Goal: Task Accomplishment & Management: Use online tool/utility

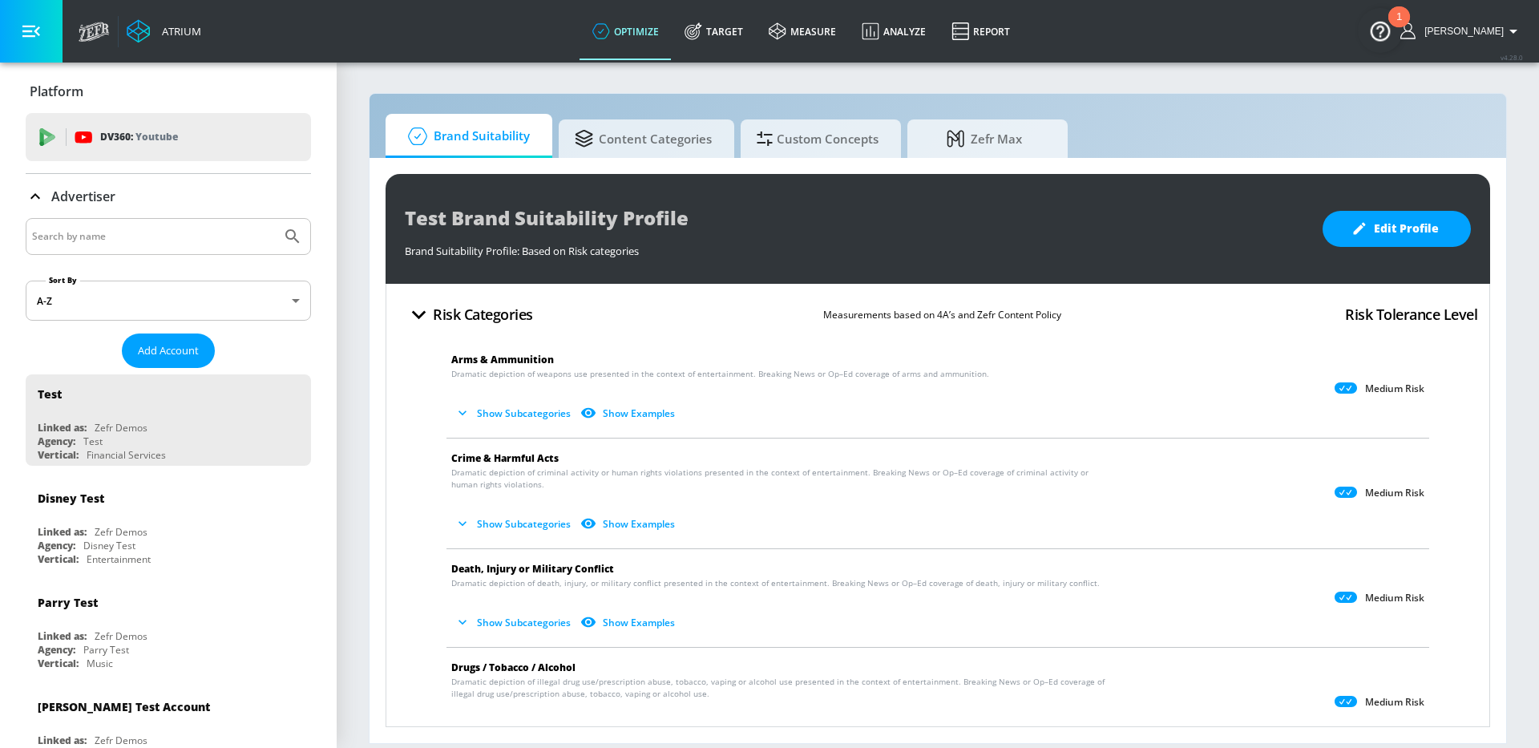
click at [199, 236] on input "Search by name" at bounding box center [153, 236] width 243 height 21
click at [275, 219] on button "Submit Search" at bounding box center [292, 236] width 35 height 35
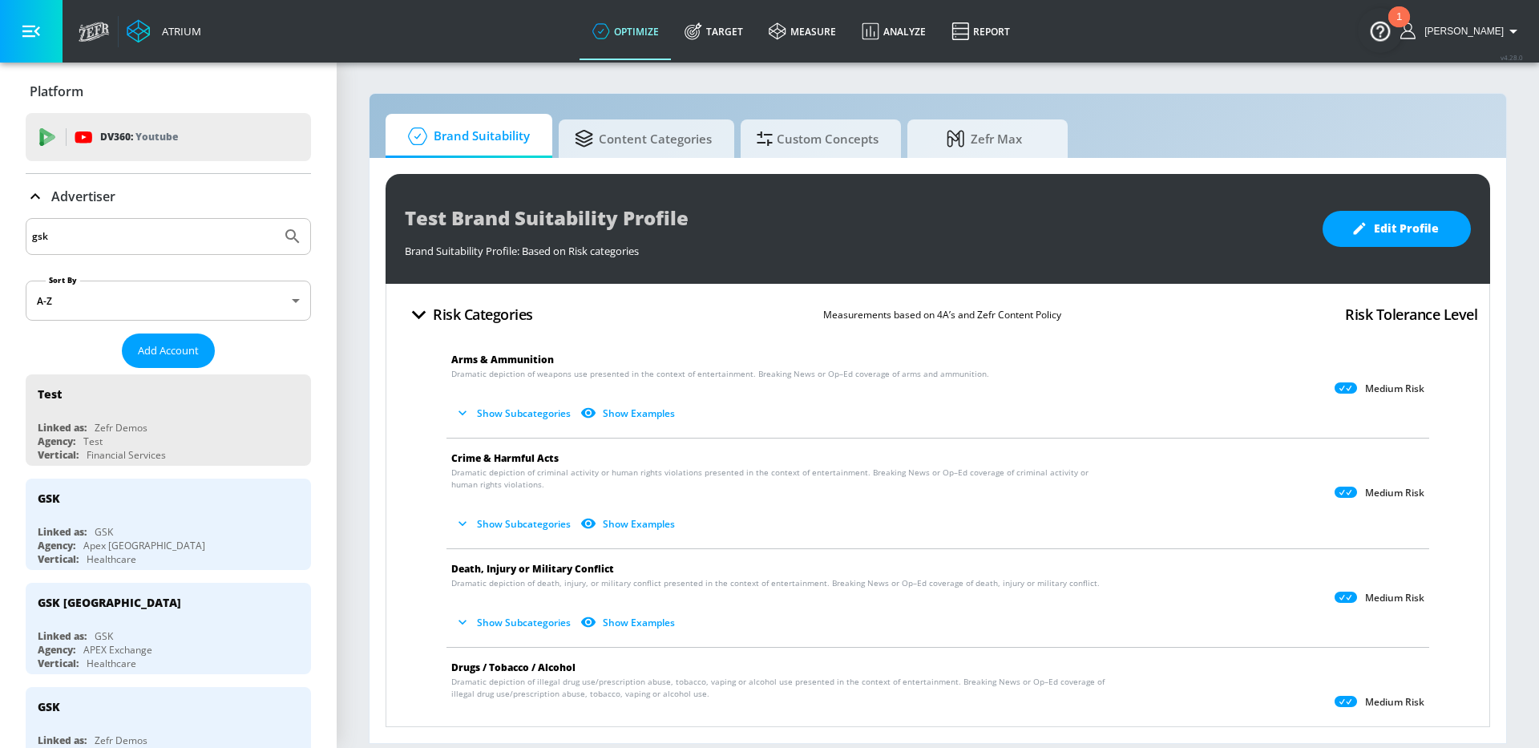
drag, startPoint x: 70, startPoint y: 226, endPoint x: 75, endPoint y: 241, distance: 16.0
click at [75, 241] on input "gsk" at bounding box center [153, 236] width 243 height 21
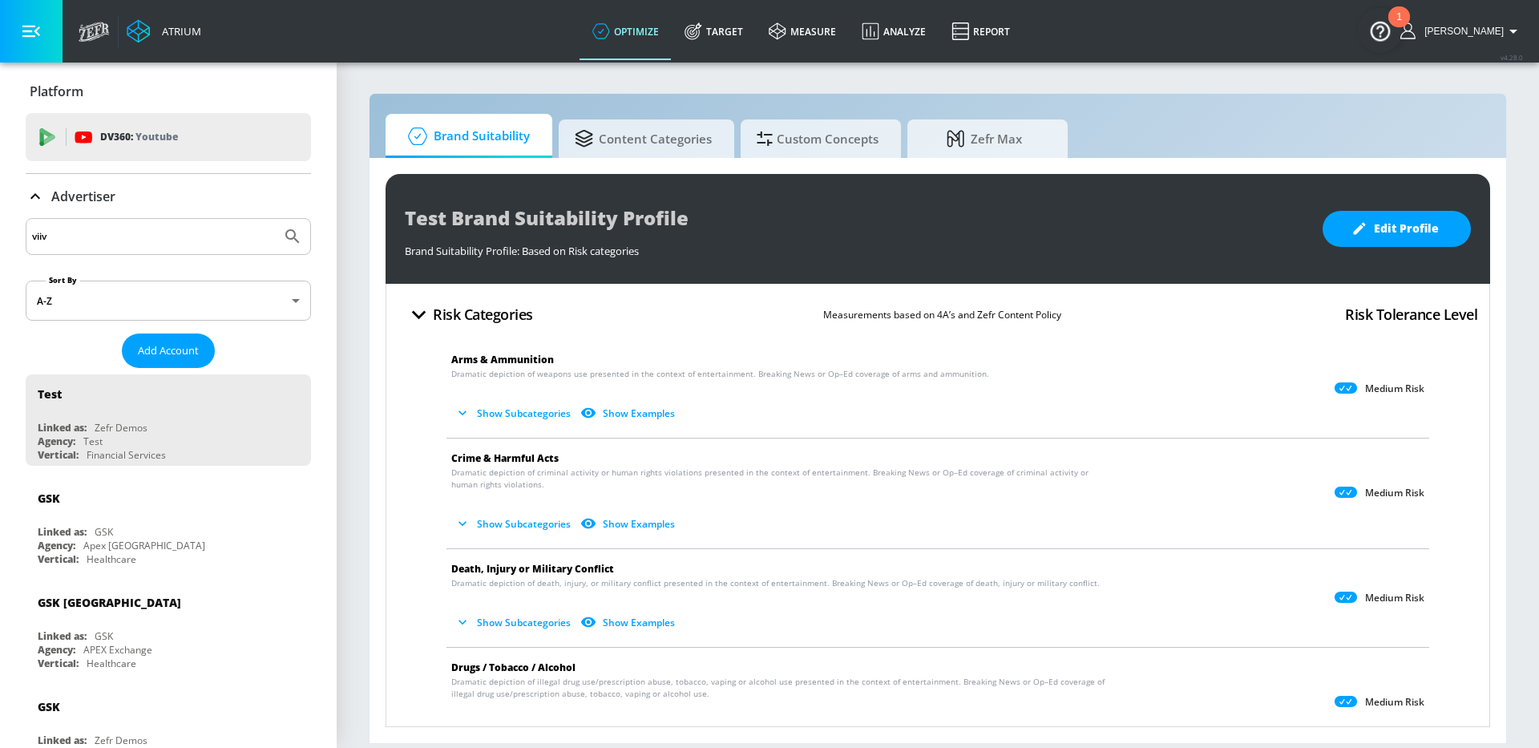
type input "viiv"
click at [275, 219] on button "Submit Search" at bounding box center [292, 236] width 35 height 35
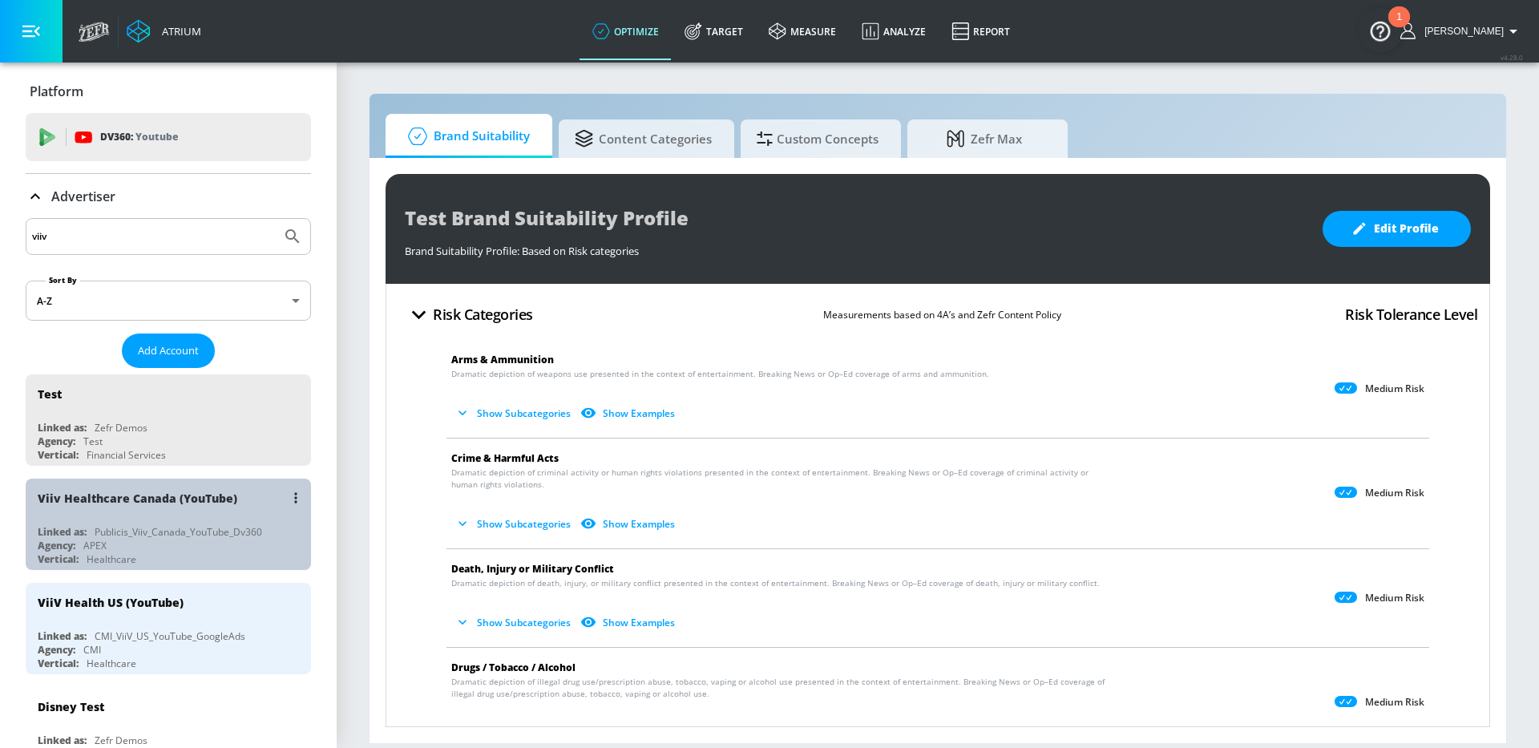
click at [261, 556] on div "Vertical: Healthcare" at bounding box center [172, 559] width 269 height 14
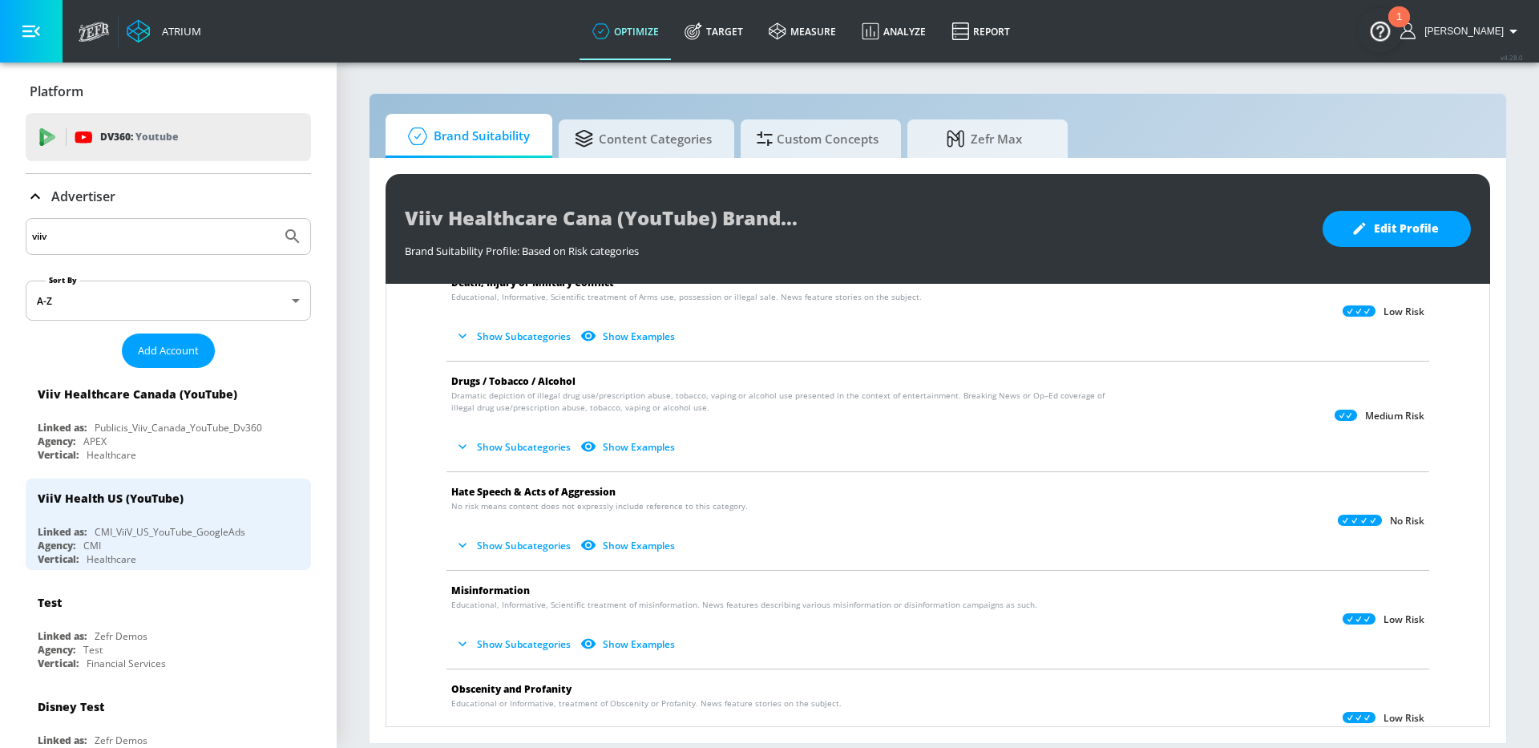
scroll to position [226, 0]
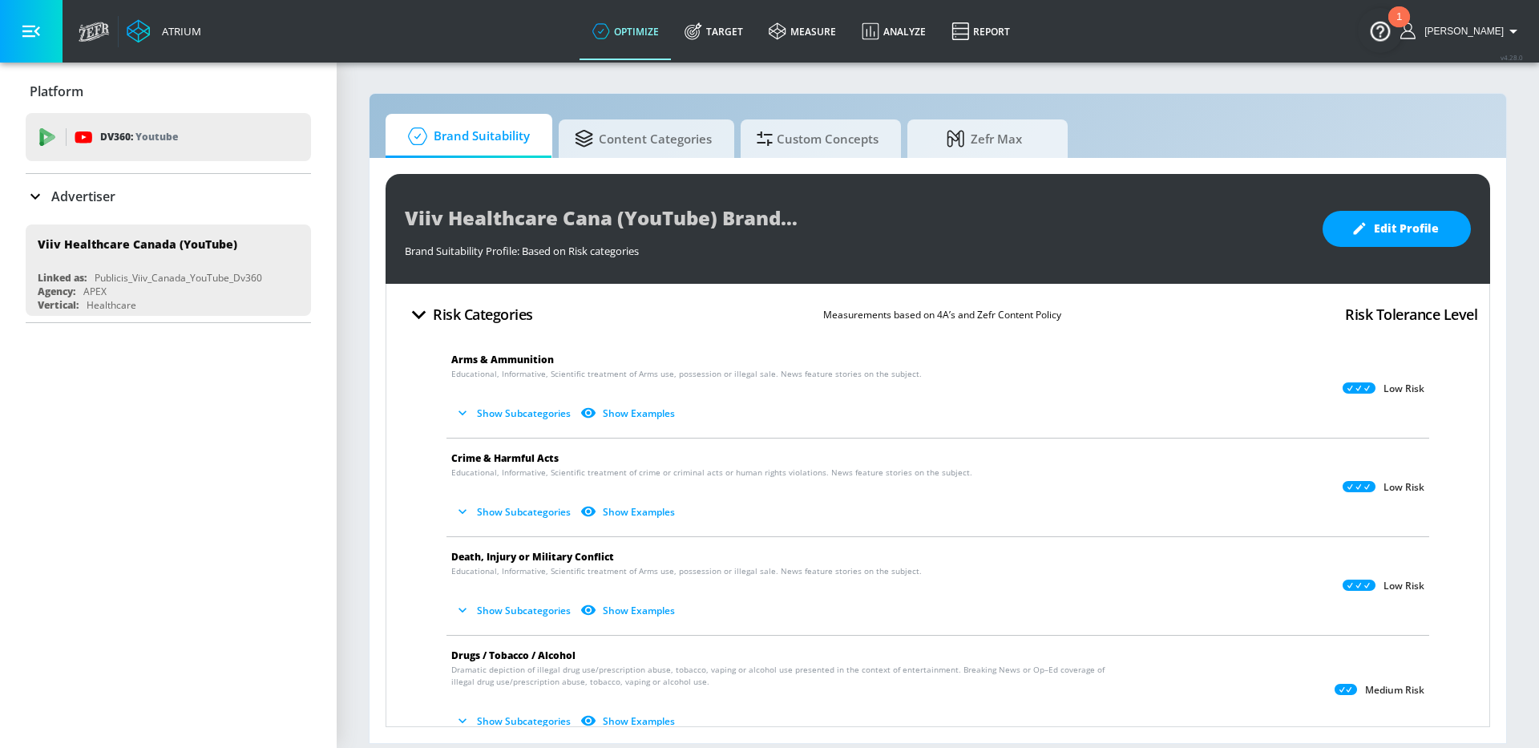
click at [1202, 342] on li "Arms & Ammunition Educational, Informative, Scientific treatment of Arms use, p…" at bounding box center [938, 389] width 999 height 98
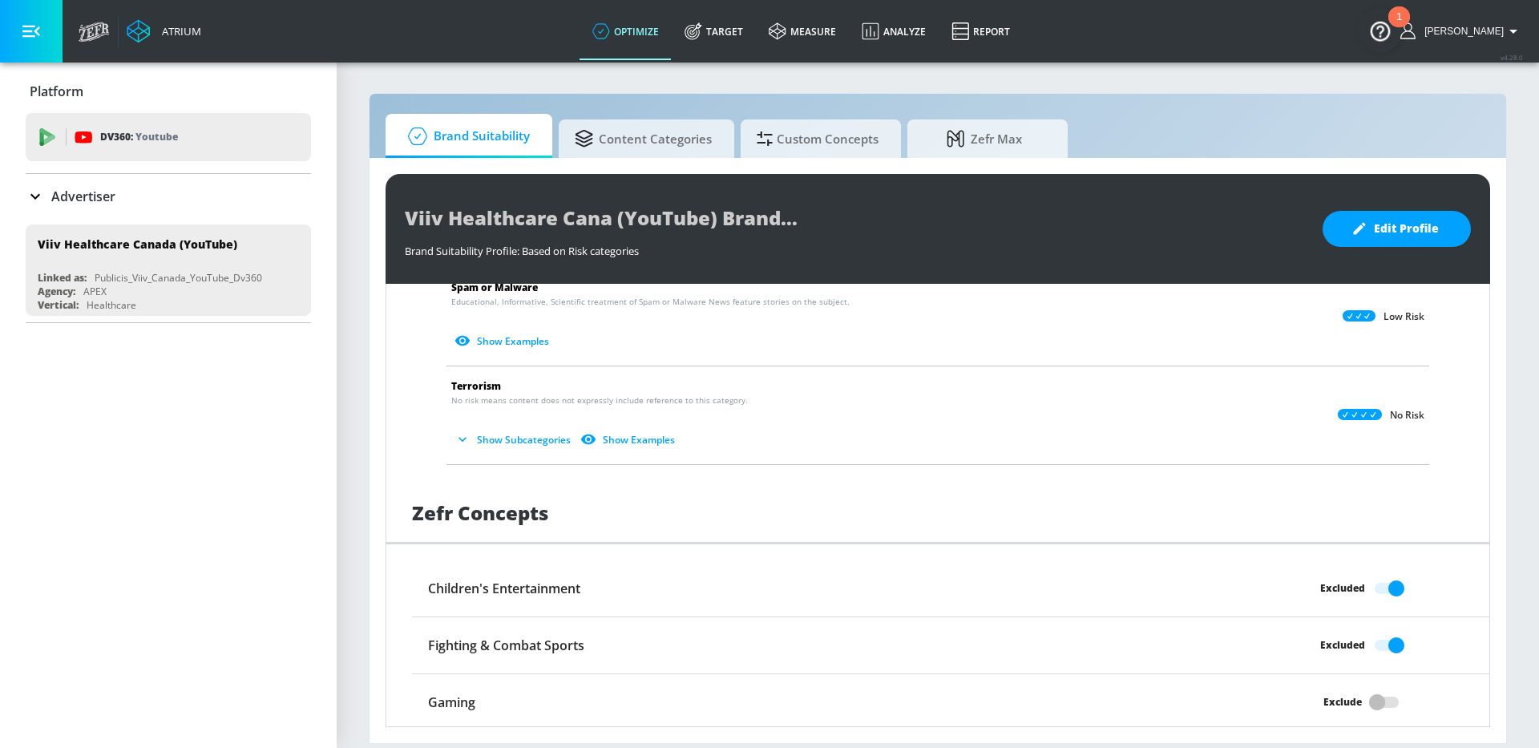
scroll to position [1245, 0]
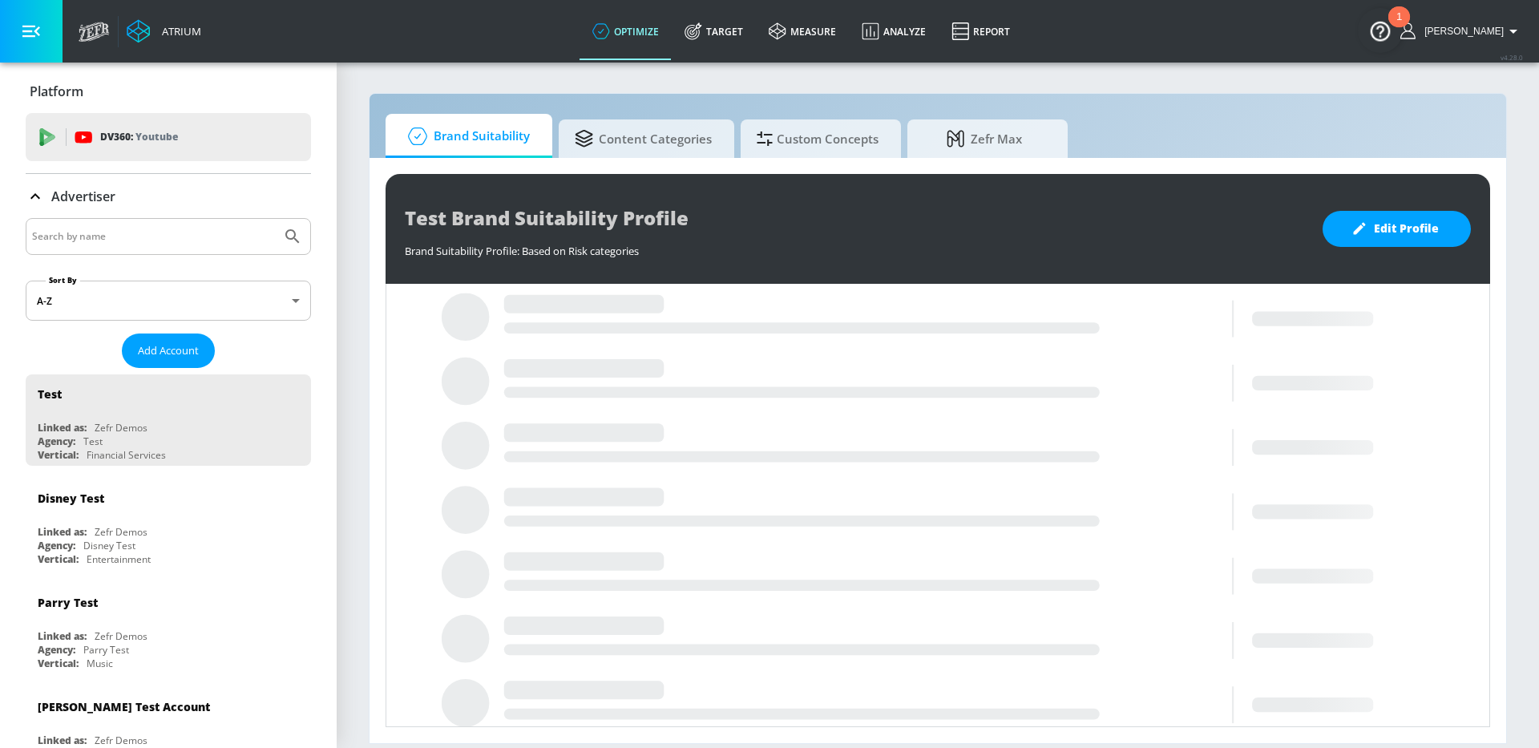
click at [182, 232] on input "Search by name" at bounding box center [153, 236] width 243 height 21
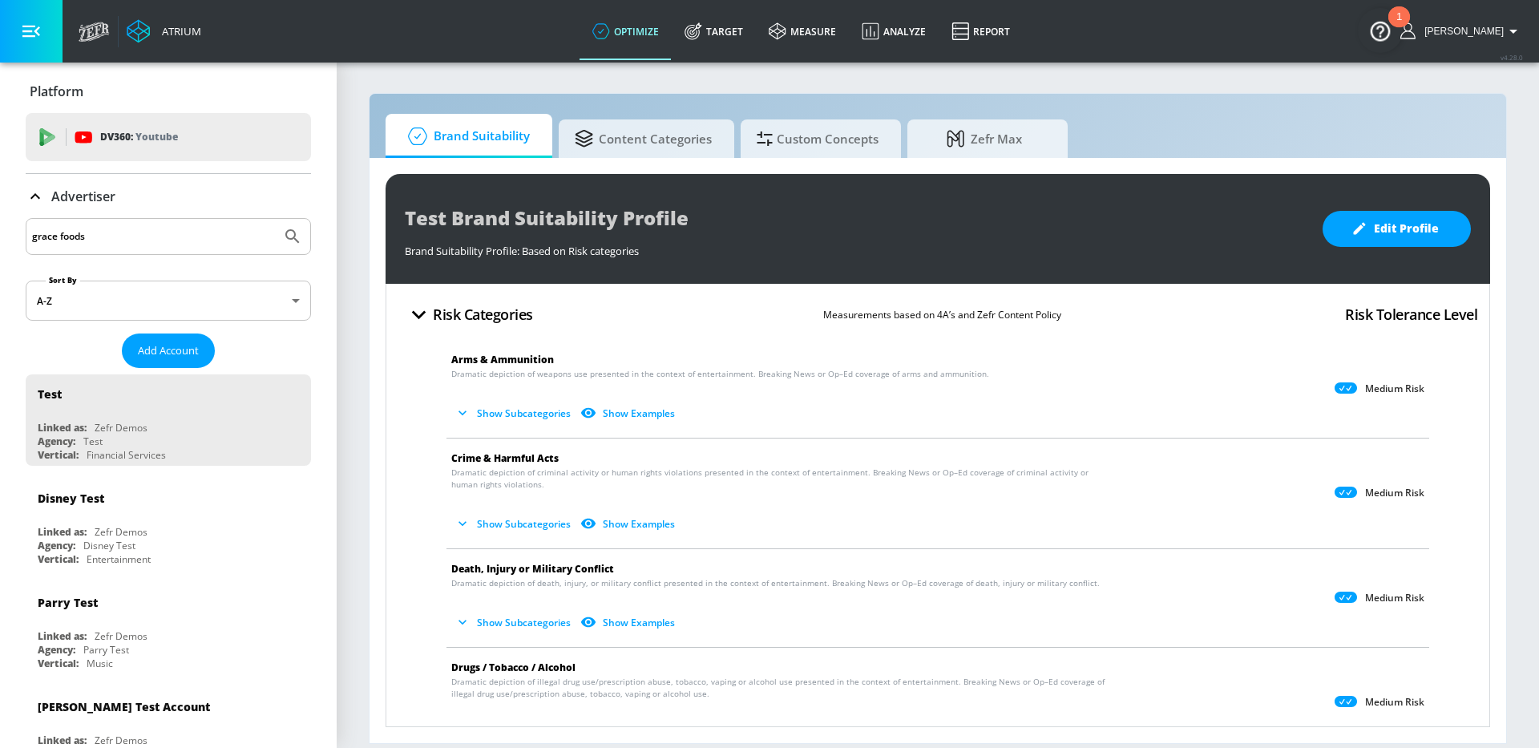
type input "grace foods"
click at [275, 219] on button "Submit Search" at bounding box center [292, 236] width 35 height 35
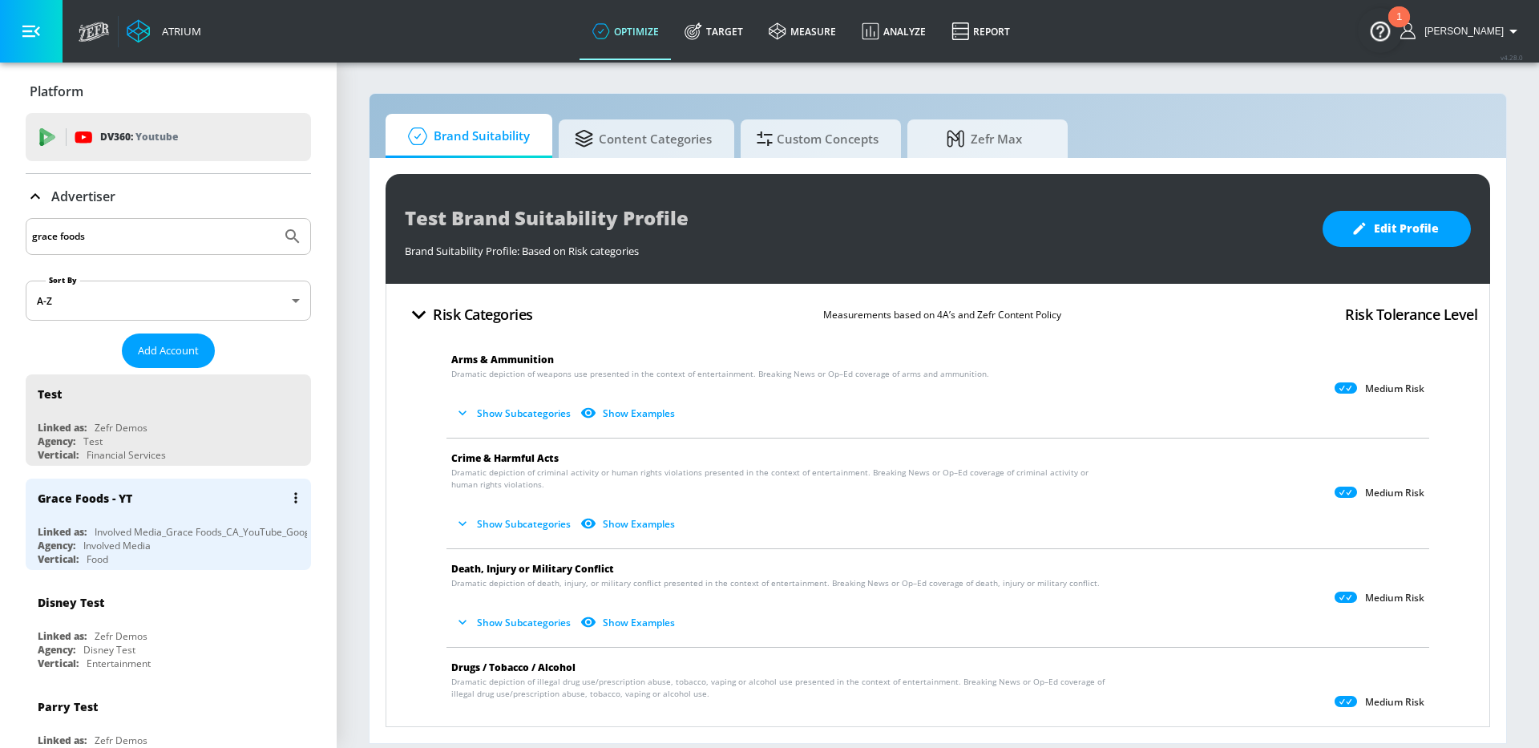
click at [191, 487] on div "Grace Foods - YT" at bounding box center [172, 498] width 269 height 38
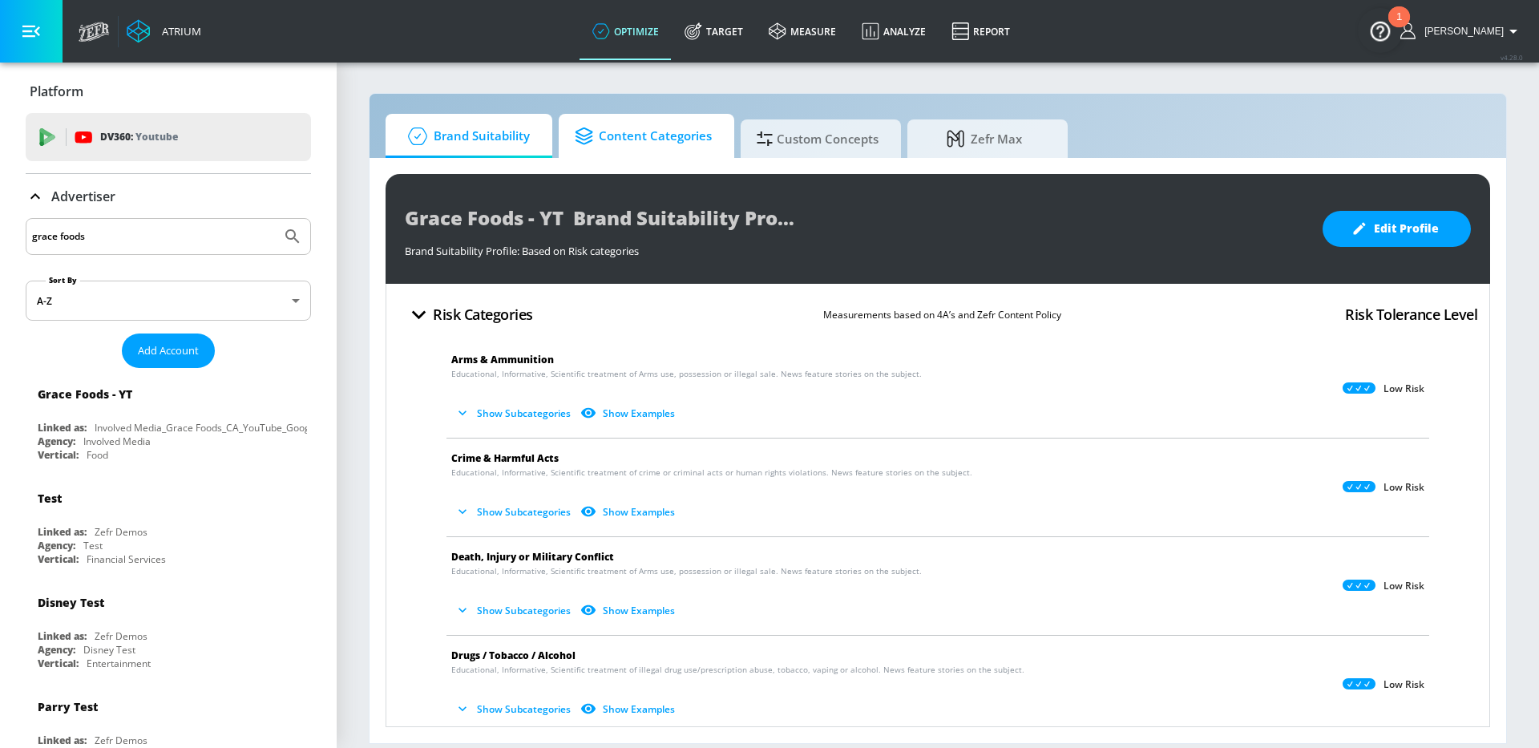
click at [633, 144] on span "Content Categories" at bounding box center [643, 136] width 137 height 38
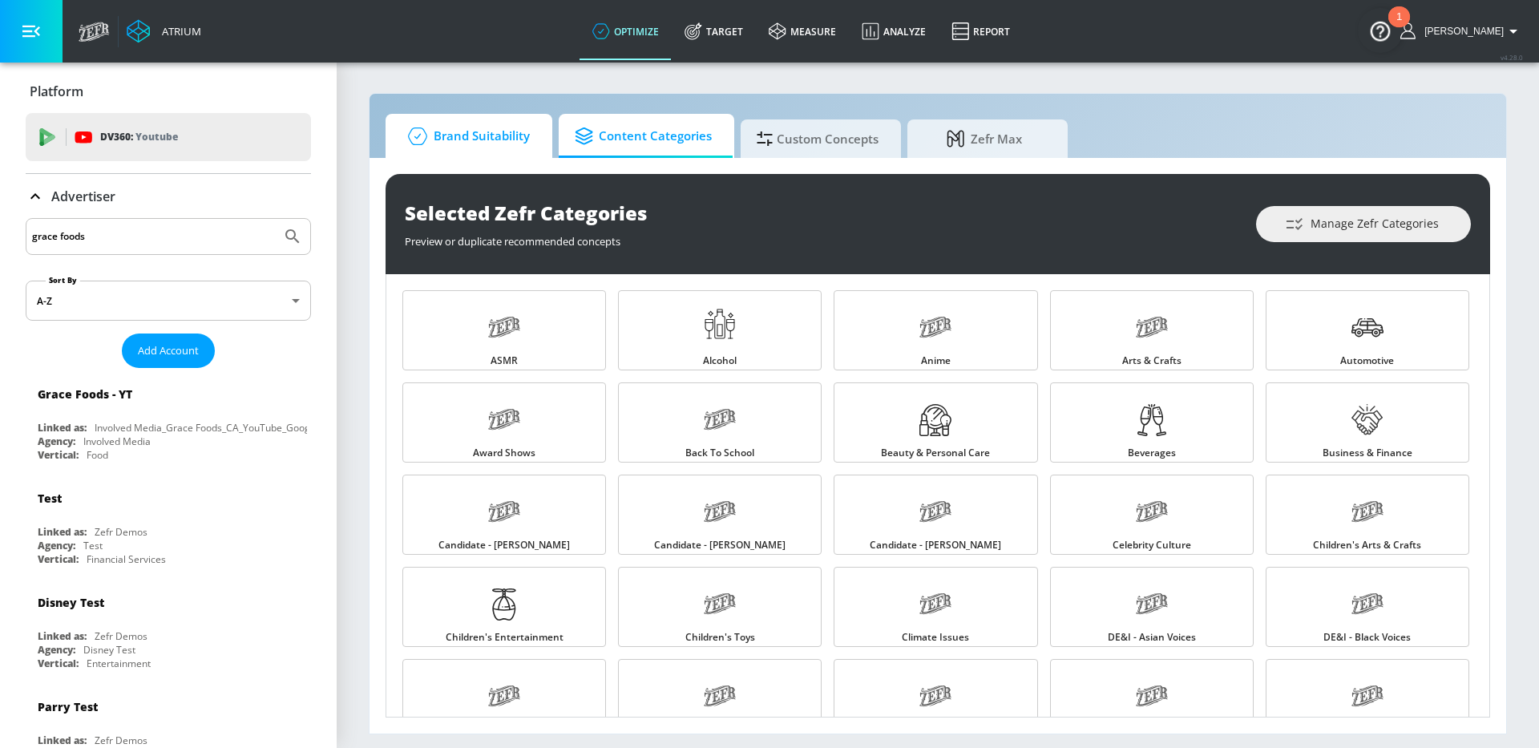
click at [475, 151] on span "Brand Suitability" at bounding box center [466, 136] width 128 height 38
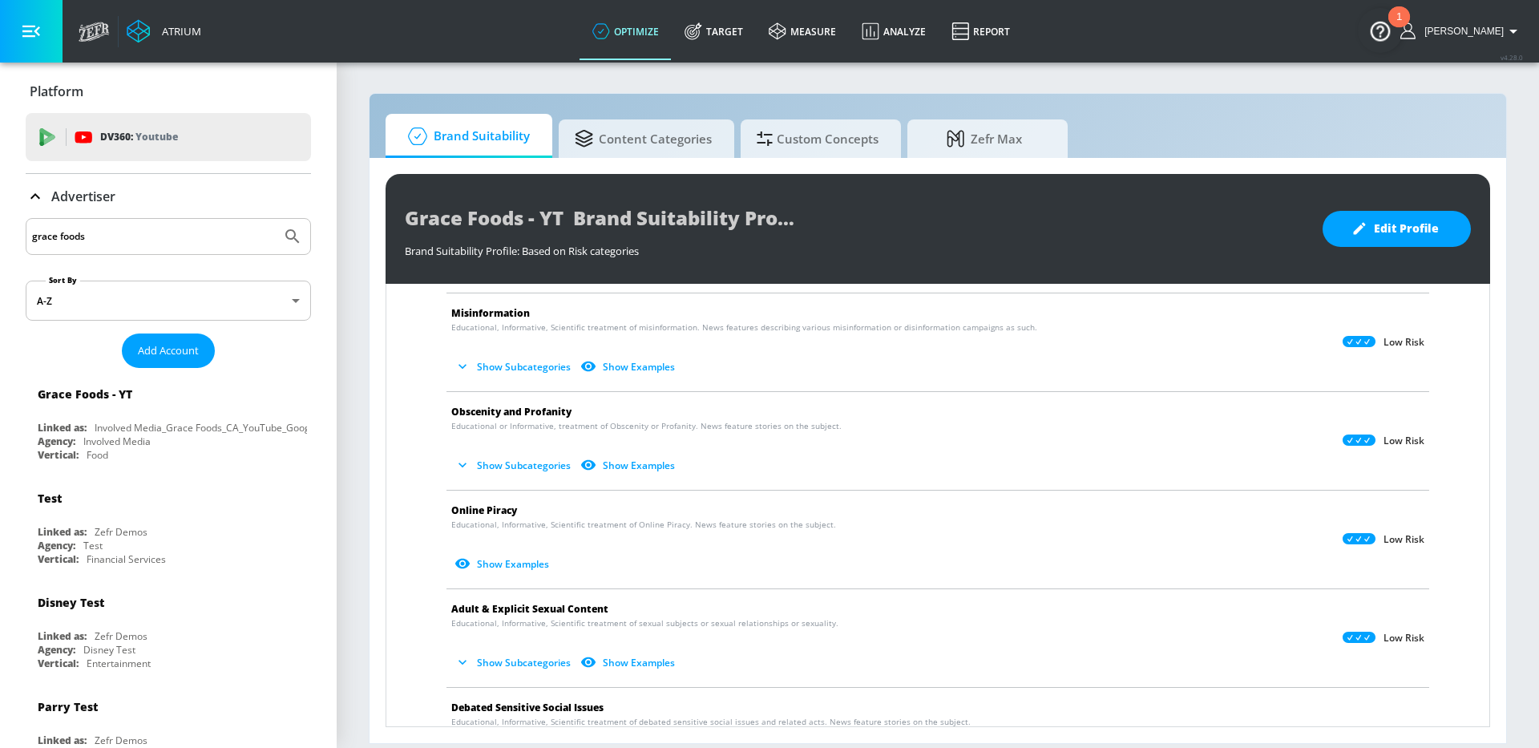
scroll to position [1233, 0]
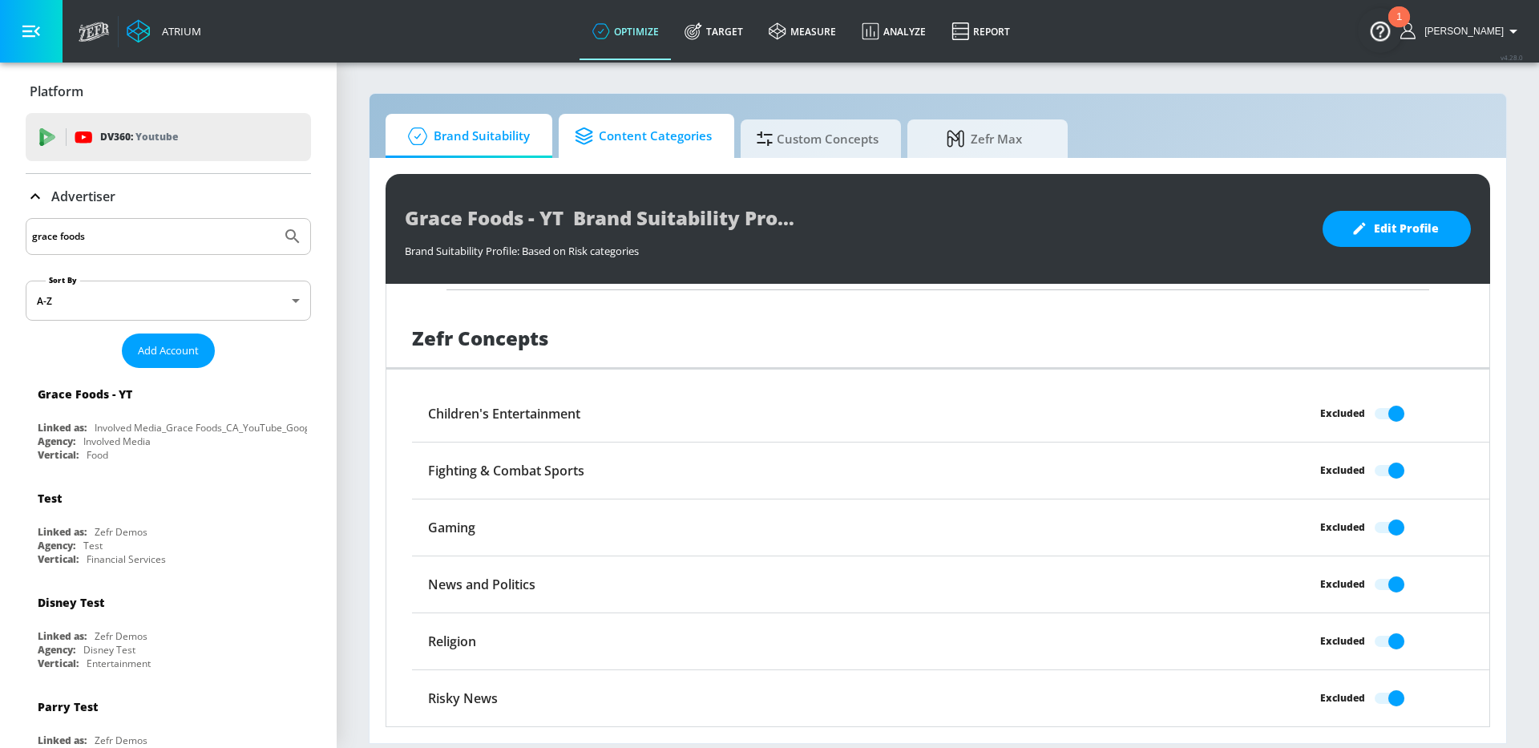
click at [635, 156] on link "Content Categories" at bounding box center [647, 136] width 176 height 44
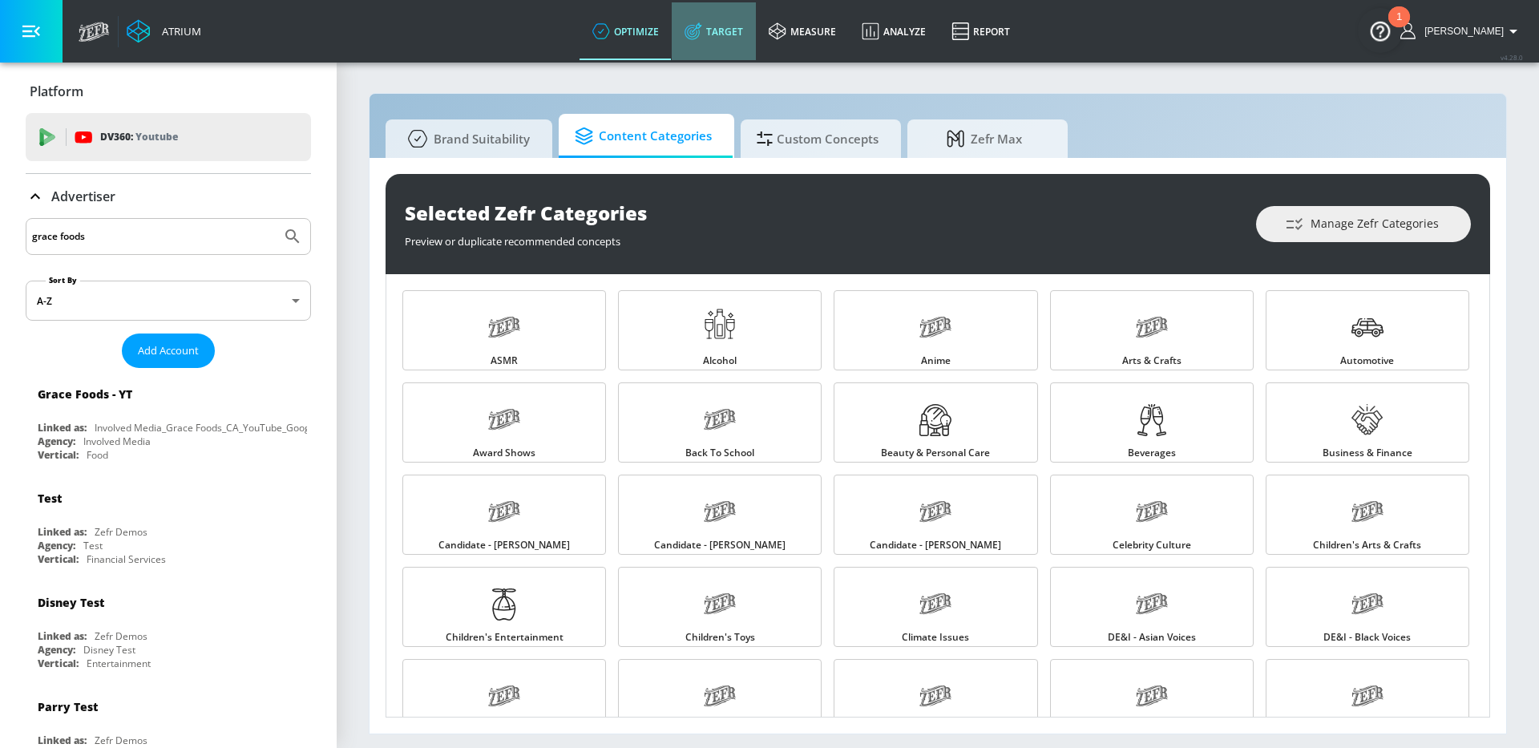
click at [747, 17] on link "Target" at bounding box center [714, 31] width 84 height 58
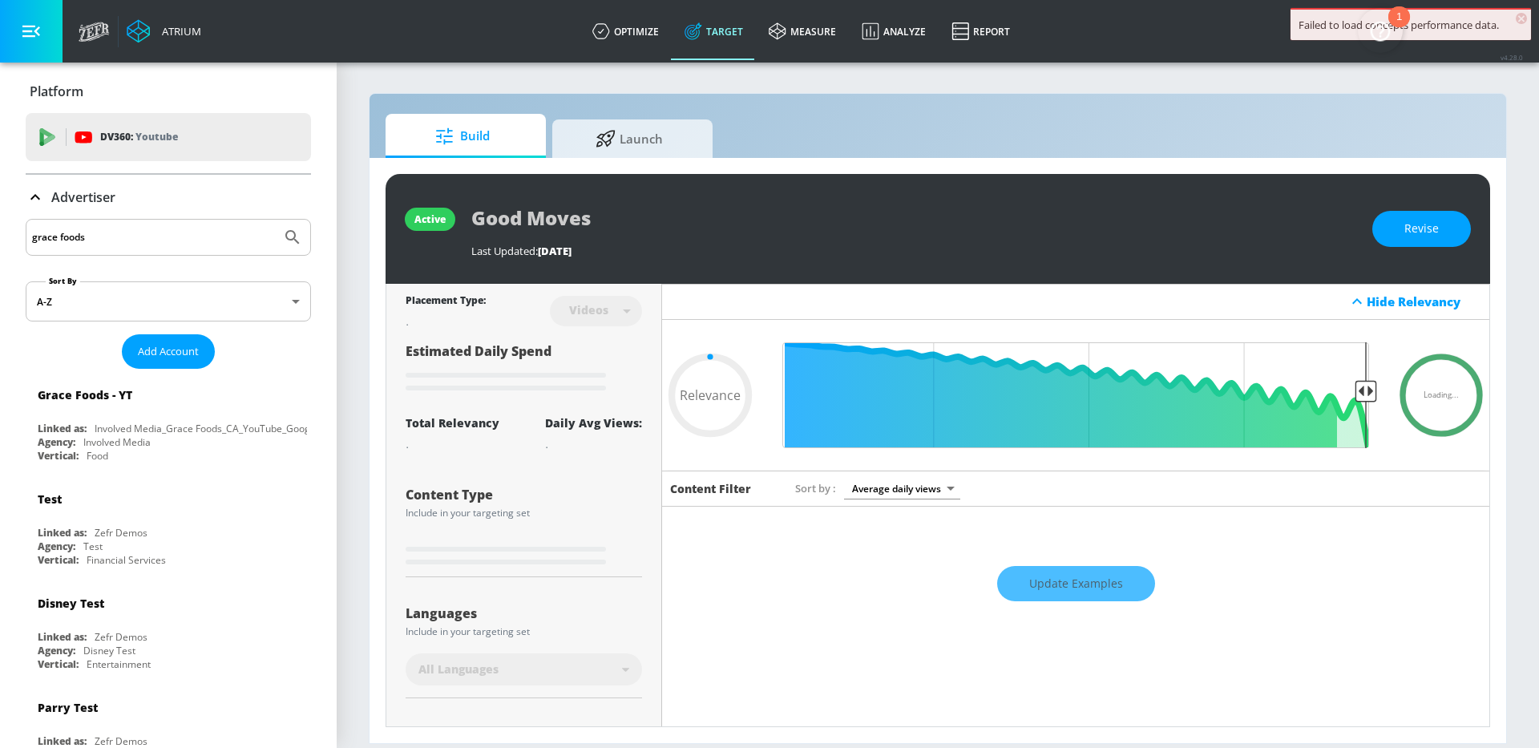
type input "0.6"
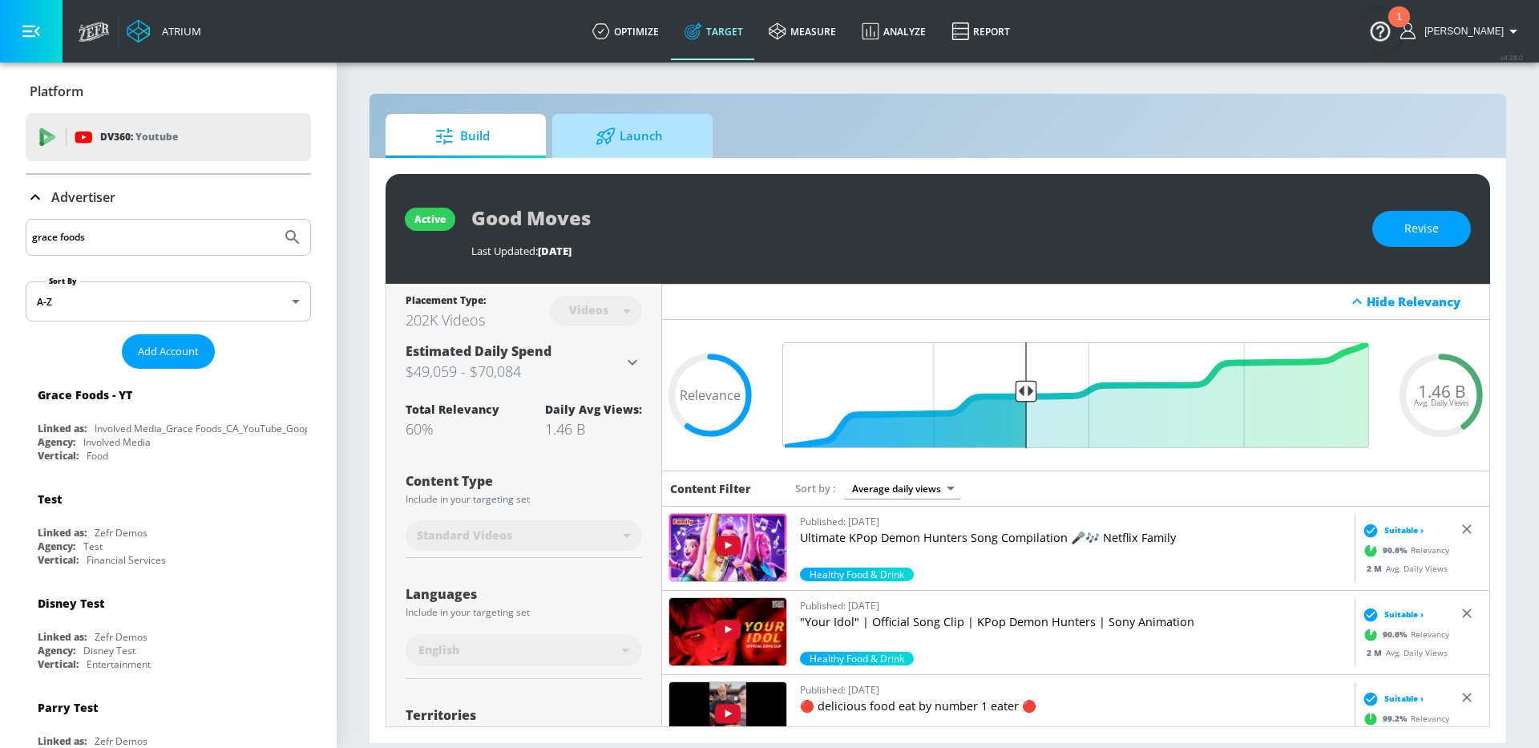
click at [636, 129] on span "Launch" at bounding box center [629, 136] width 122 height 38
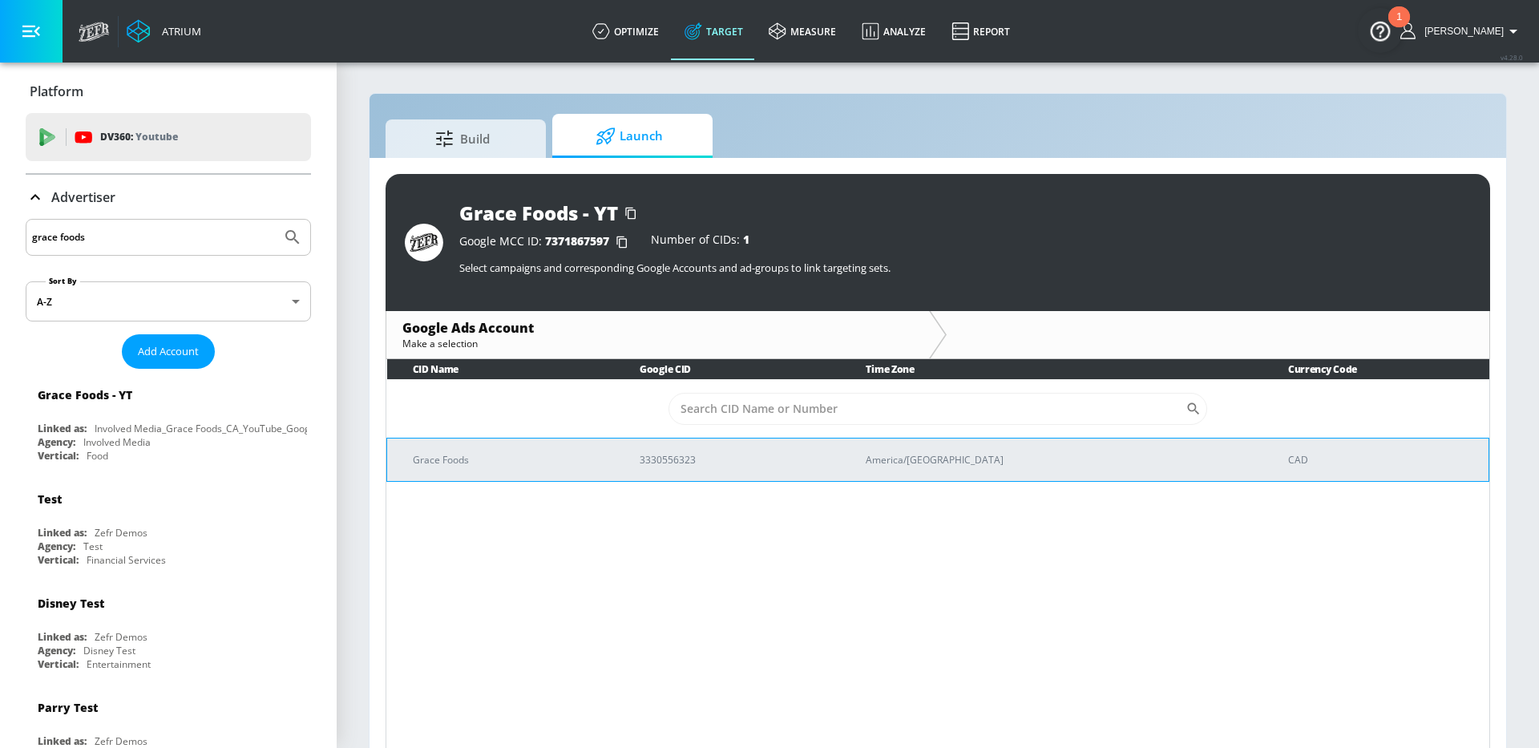
click at [580, 447] on td "Grace Foods" at bounding box center [501, 459] width 228 height 43
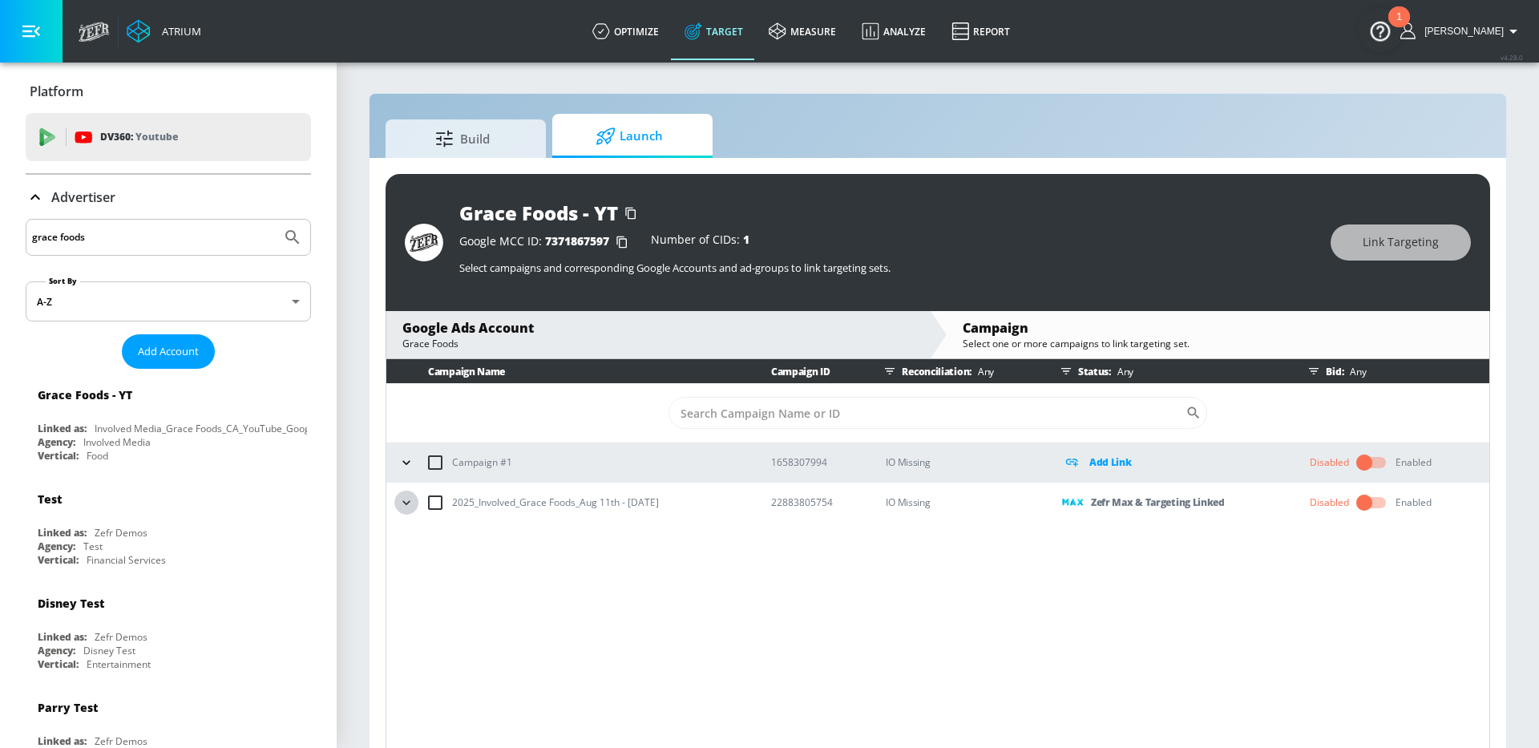
click at [399, 505] on icon "button" at bounding box center [406, 503] width 16 height 16
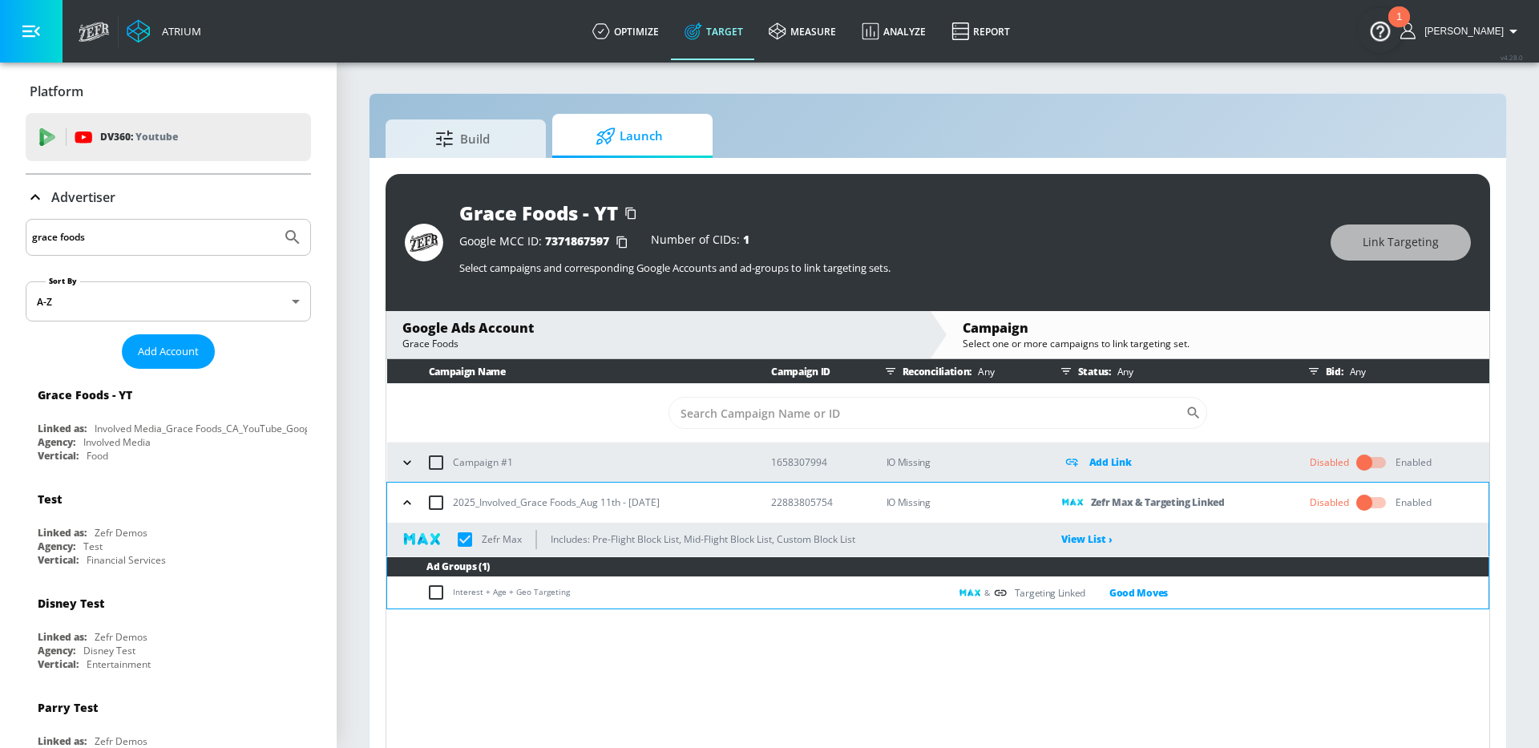
click at [103, 236] on input "grace foods" at bounding box center [153, 237] width 243 height 21
click at [103, 235] on input "grace foods" at bounding box center [153, 237] width 243 height 21
type input "tsx"
click at [275, 220] on button "Submit Search" at bounding box center [292, 237] width 35 height 35
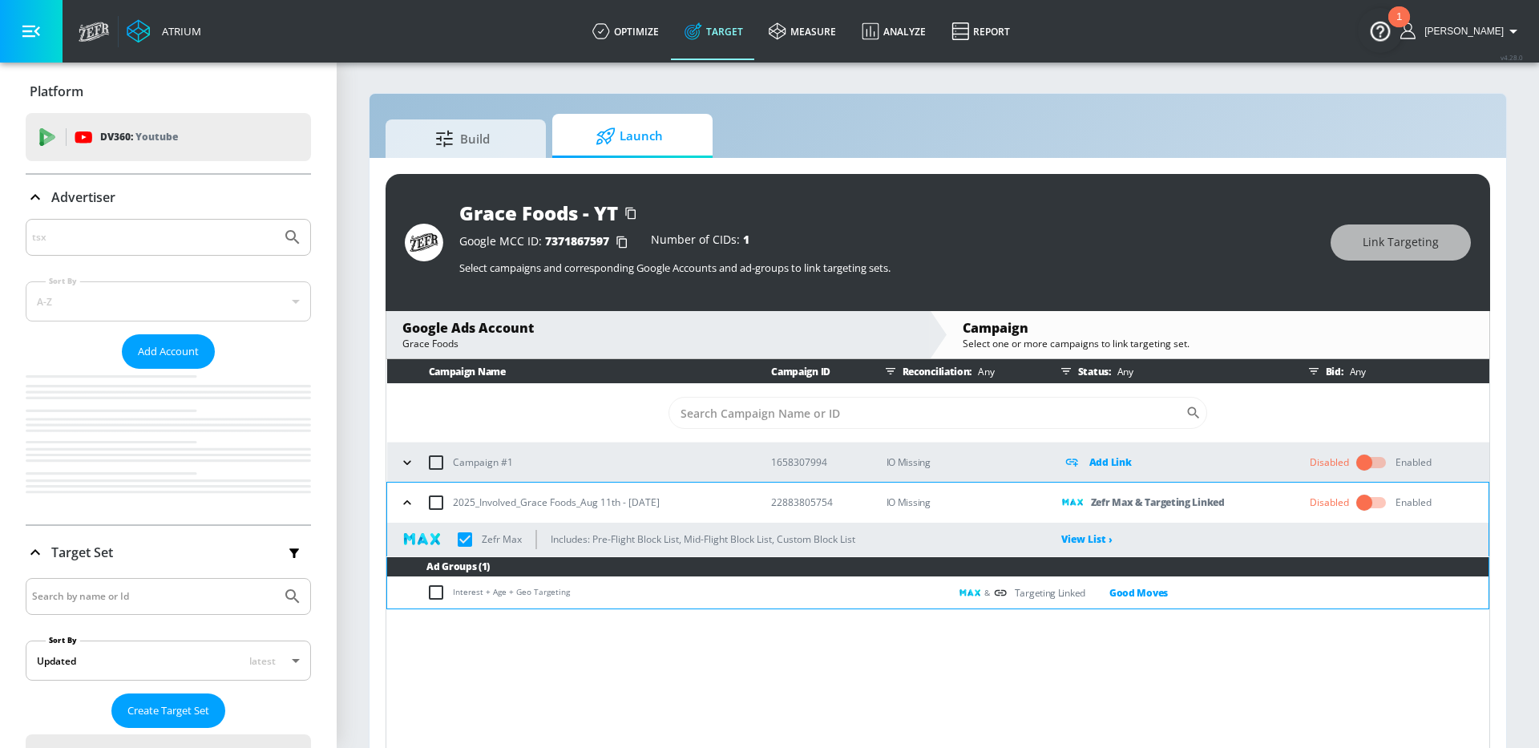
checkbox input "true"
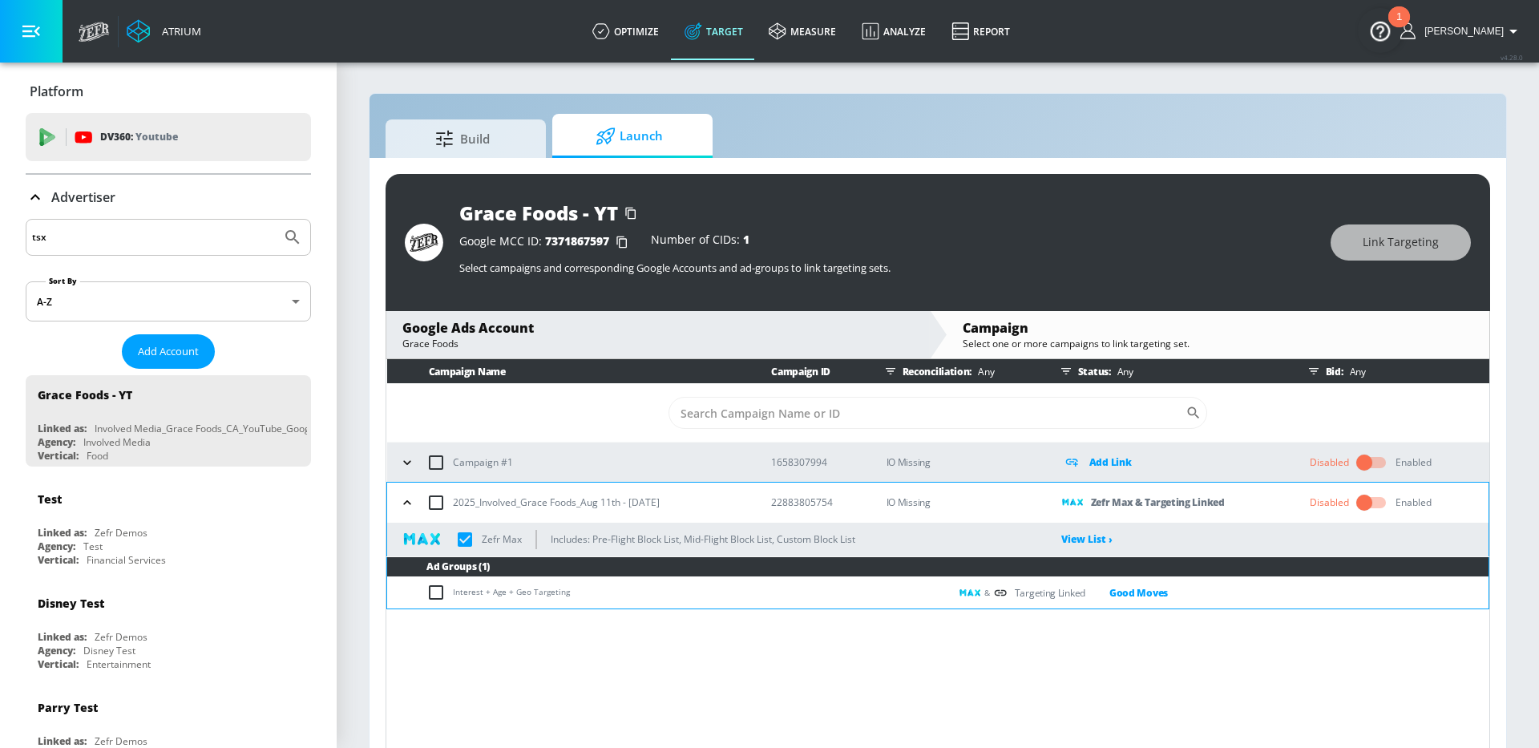
click at [118, 229] on input "tsx" at bounding box center [153, 237] width 243 height 21
type input "stock"
click at [275, 220] on button "Submit Search" at bounding box center [292, 237] width 35 height 35
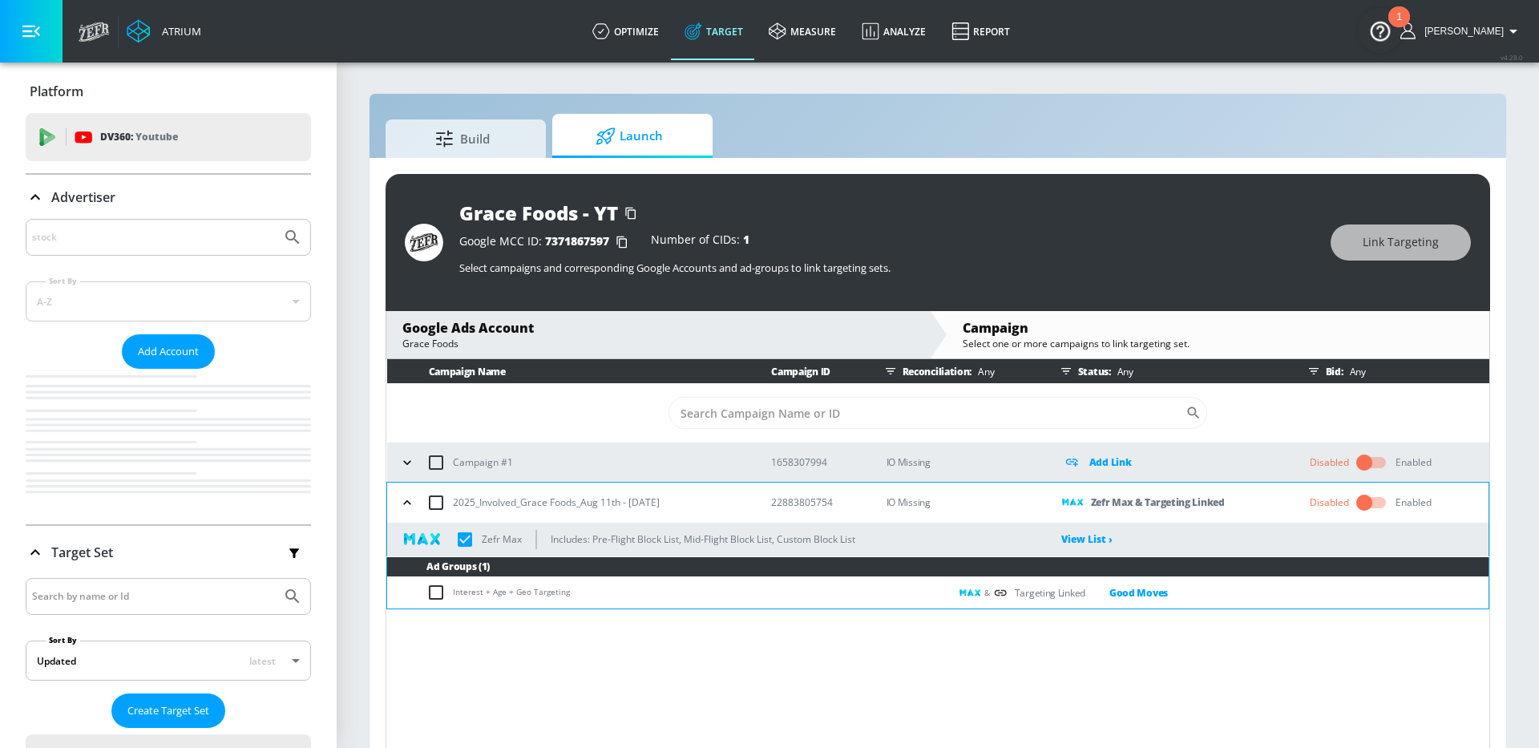
checkbox input "true"
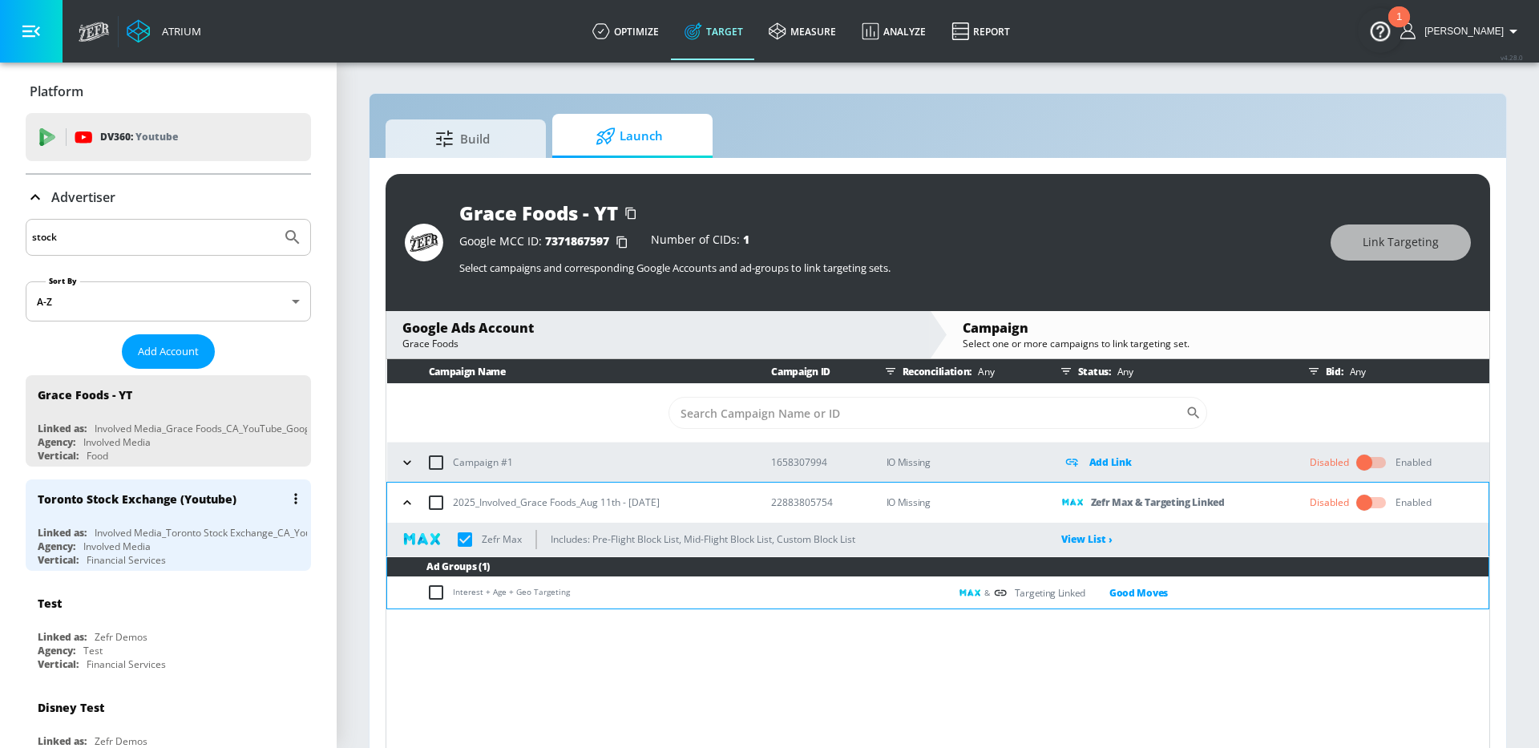
click at [273, 561] on div "Vertical: Financial Services" at bounding box center [172, 560] width 269 height 14
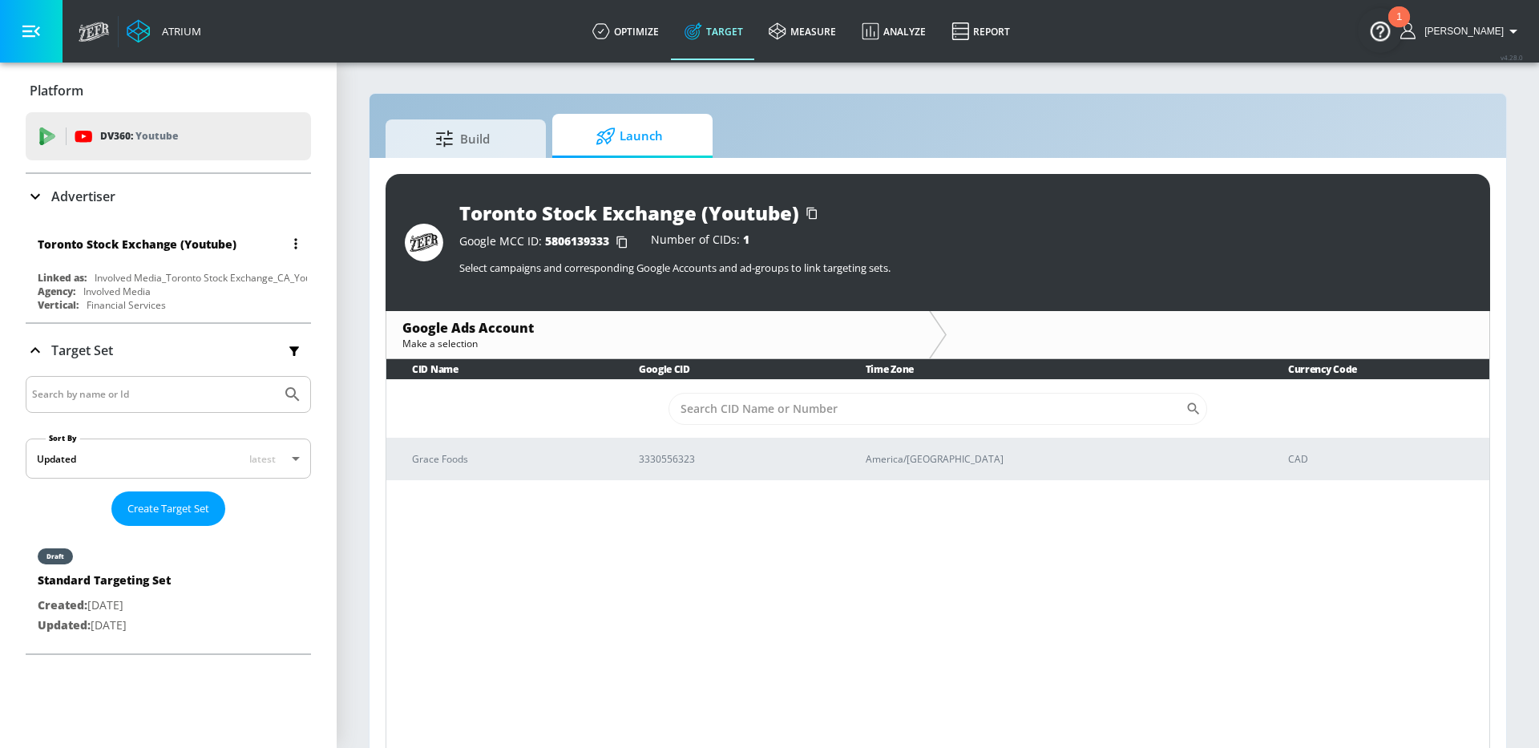
click at [212, 288] on div "Agency: Involved Media" at bounding box center [172, 292] width 269 height 14
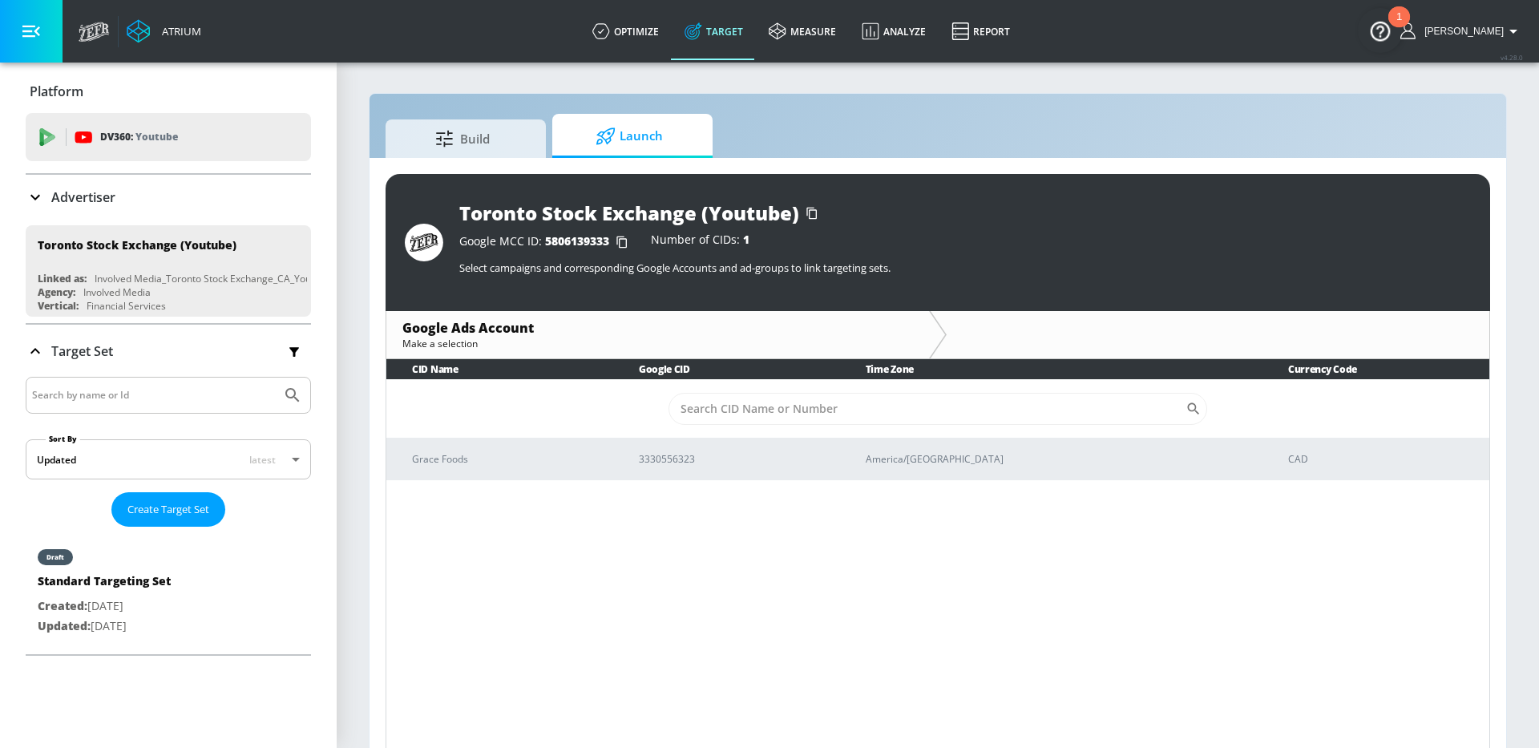
click at [441, 133] on icon at bounding box center [445, 139] width 21 height 18
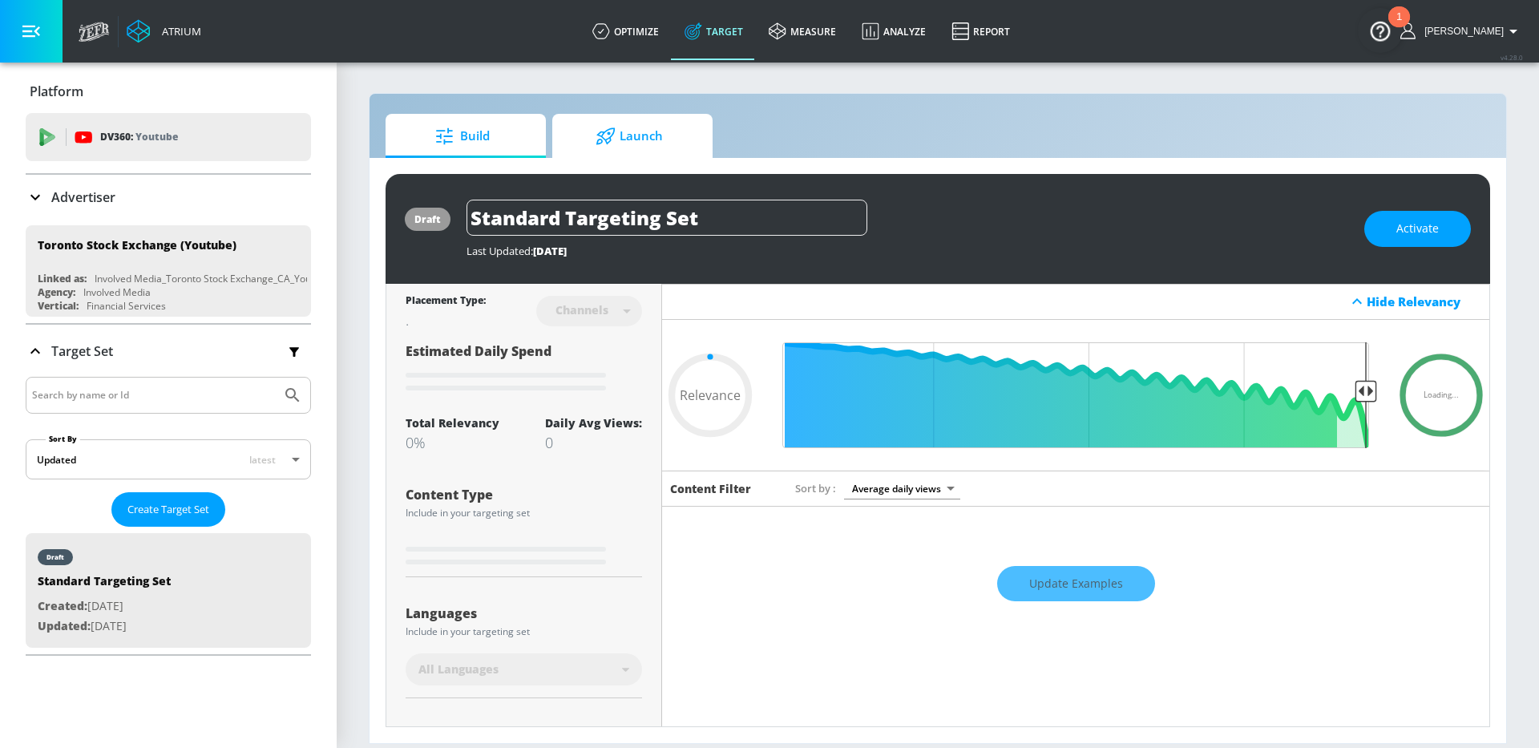
type input "0.05"
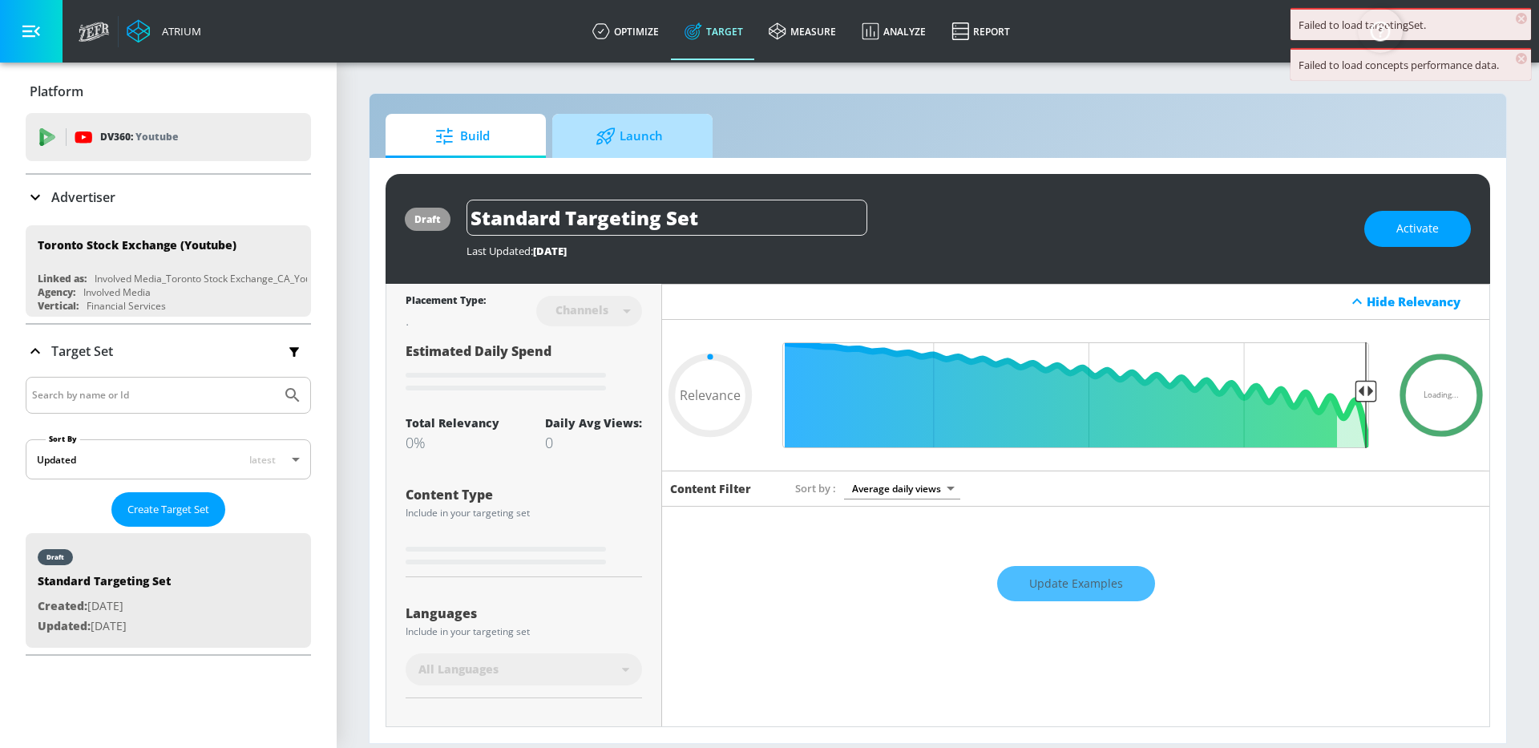
click at [642, 136] on span "Launch" at bounding box center [629, 136] width 122 height 38
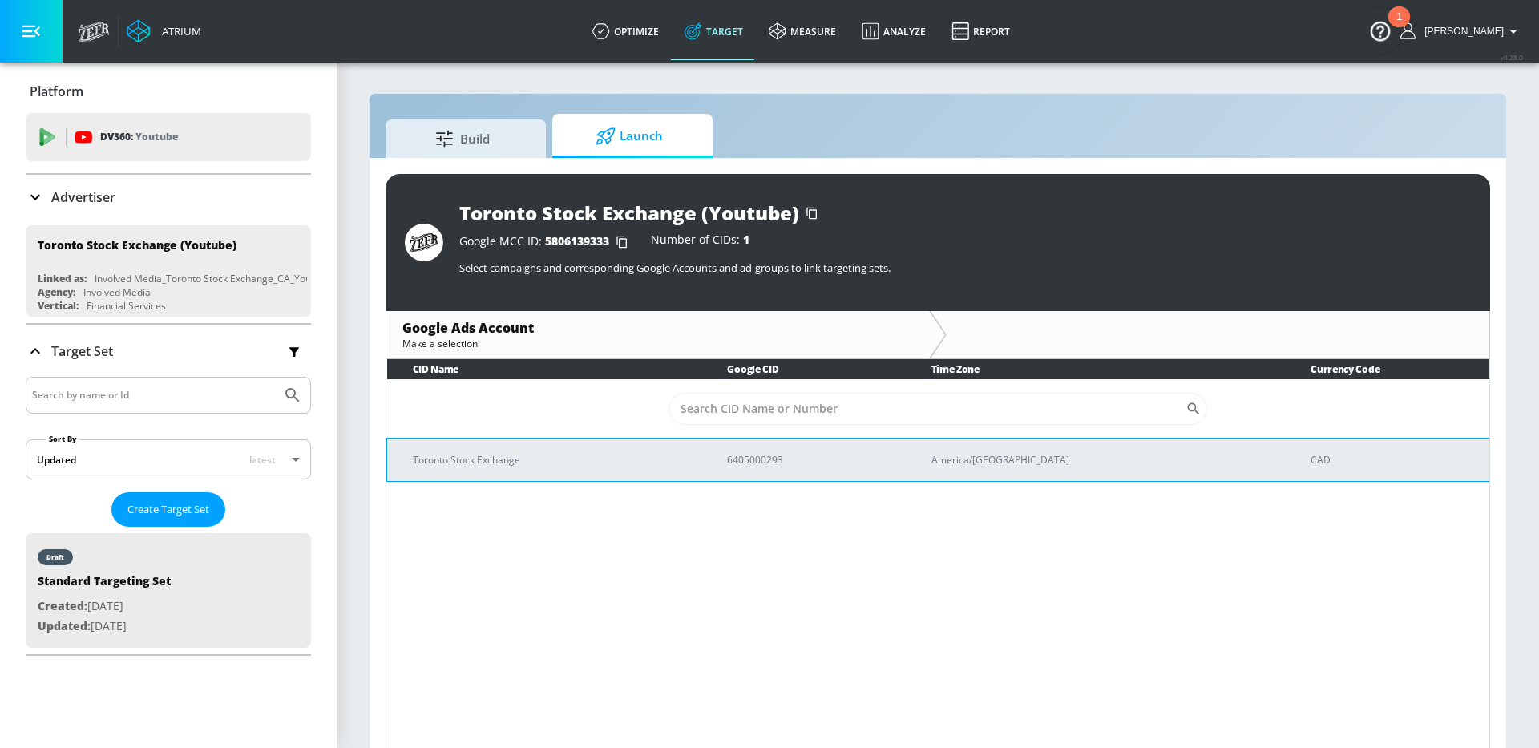
click at [689, 466] on p "Toronto Stock Exchange" at bounding box center [551, 459] width 276 height 17
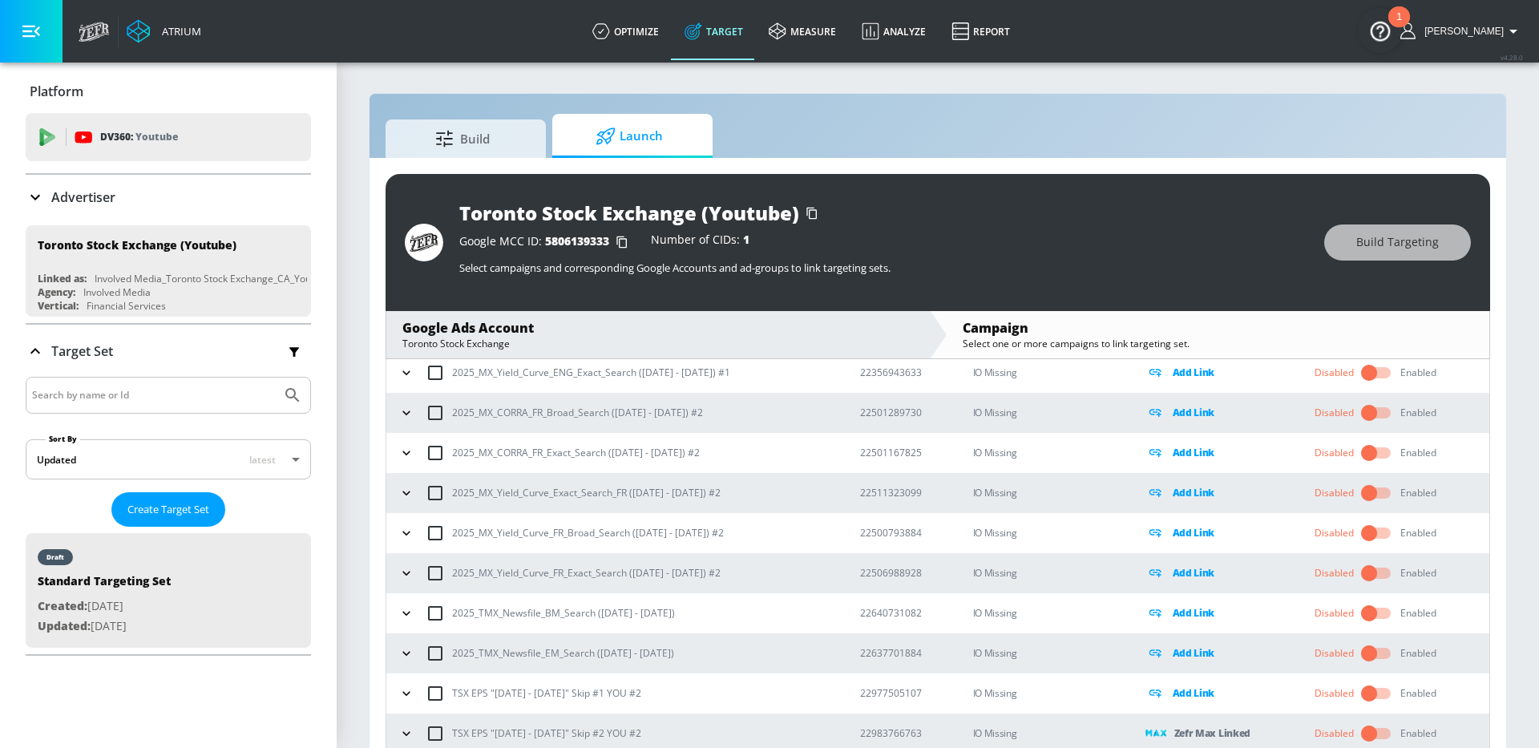
click at [617, 237] on icon "button" at bounding box center [622, 243] width 10 height 12
click at [645, 23] on link "optimize" at bounding box center [626, 31] width 92 height 58
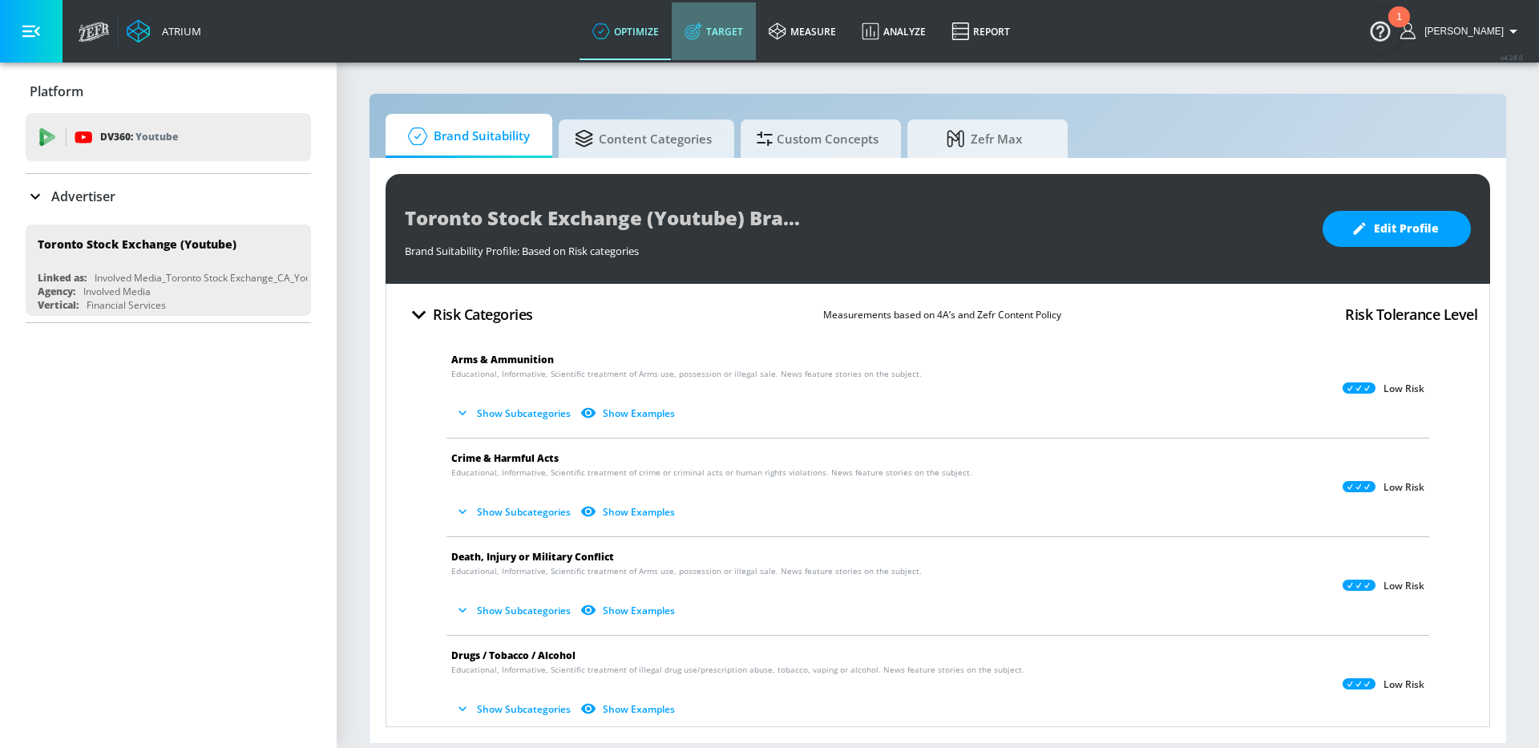
click at [730, 36] on link "Target" at bounding box center [714, 31] width 84 height 58
